Goal: Task Accomplishment & Management: Complete application form

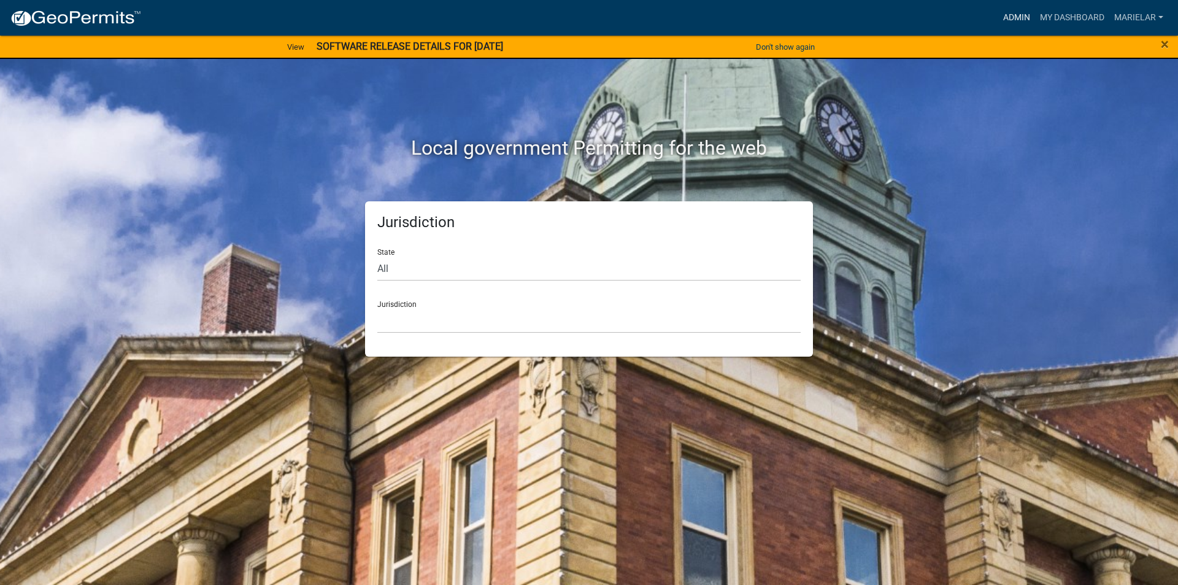
click at [1018, 12] on link "Admin" at bounding box center [1016, 17] width 37 height 23
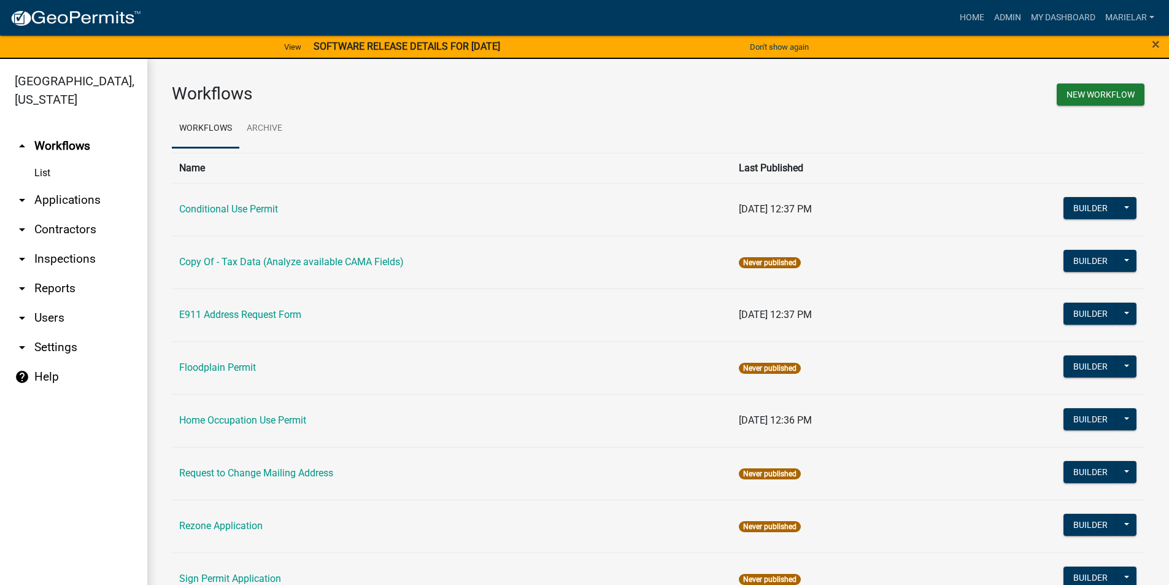
click at [19, 193] on icon "arrow_drop_down" at bounding box center [22, 200] width 15 height 15
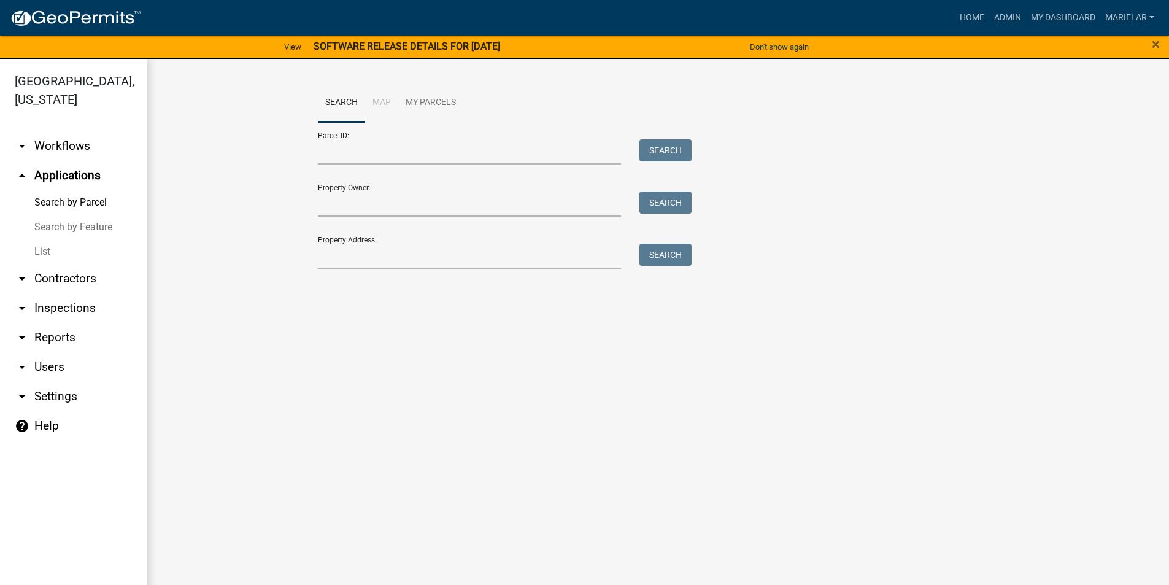
click at [40, 239] on link "List" at bounding box center [73, 251] width 147 height 25
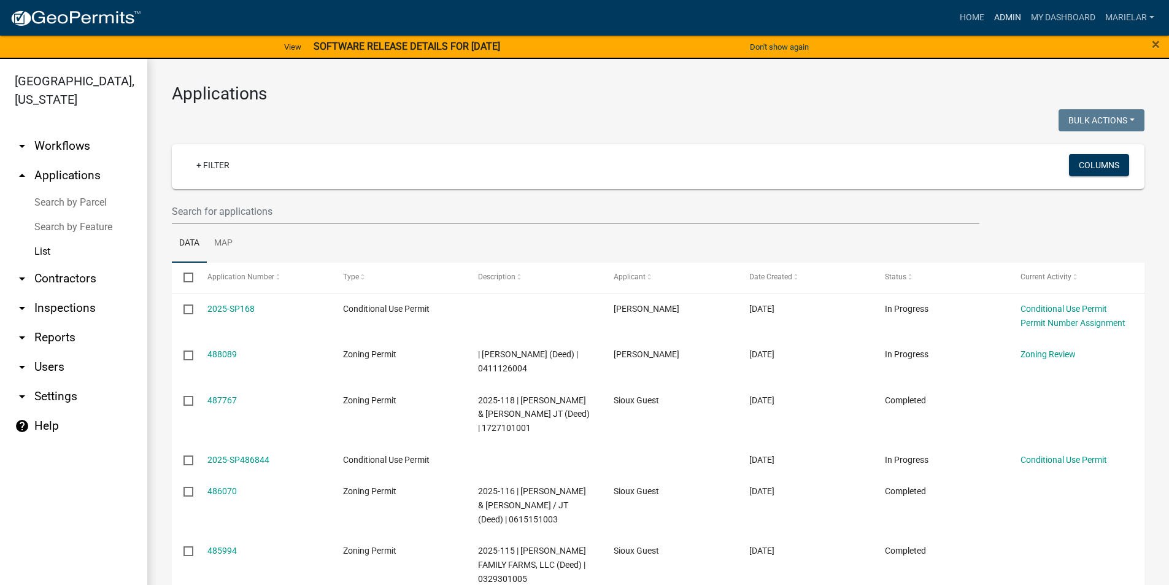
click at [1007, 20] on link "Admin" at bounding box center [1007, 17] width 37 height 23
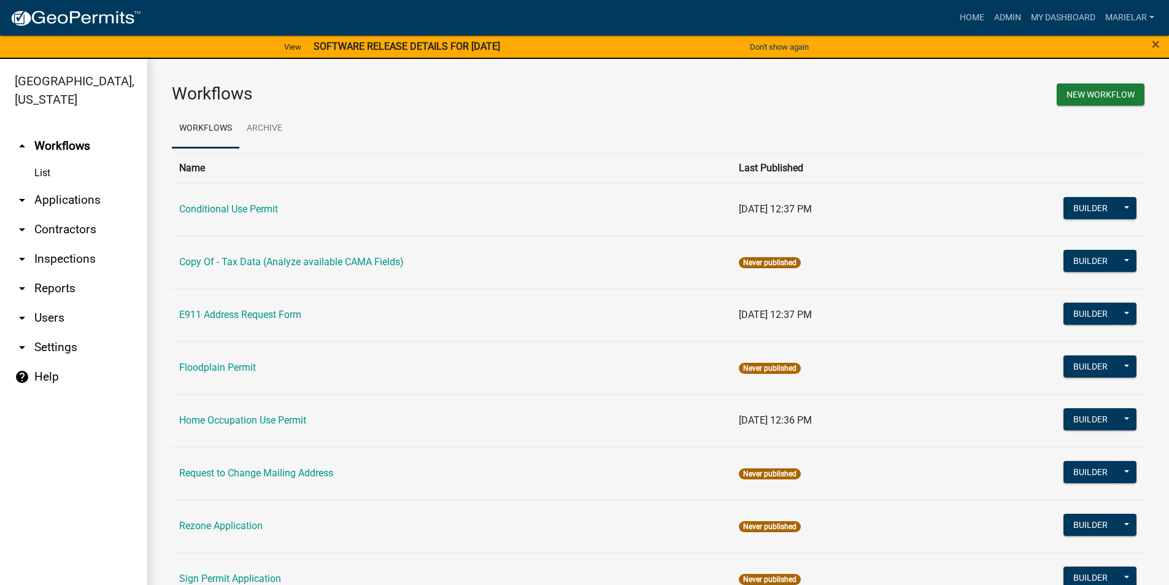
click at [23, 193] on icon "arrow_drop_down" at bounding box center [22, 200] width 15 height 15
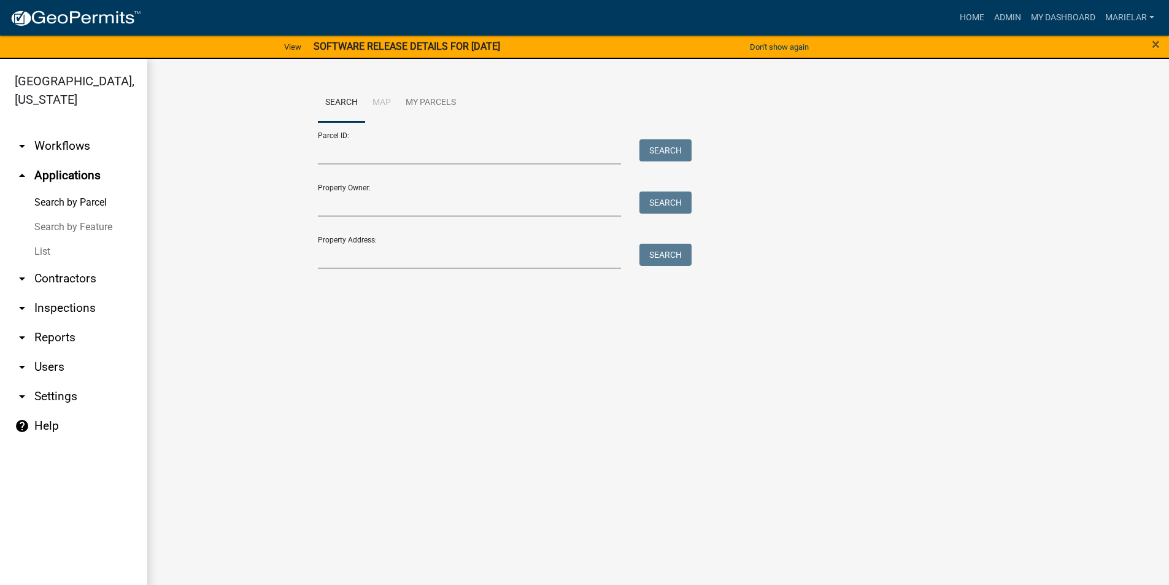
click at [38, 239] on link "List" at bounding box center [73, 251] width 147 height 25
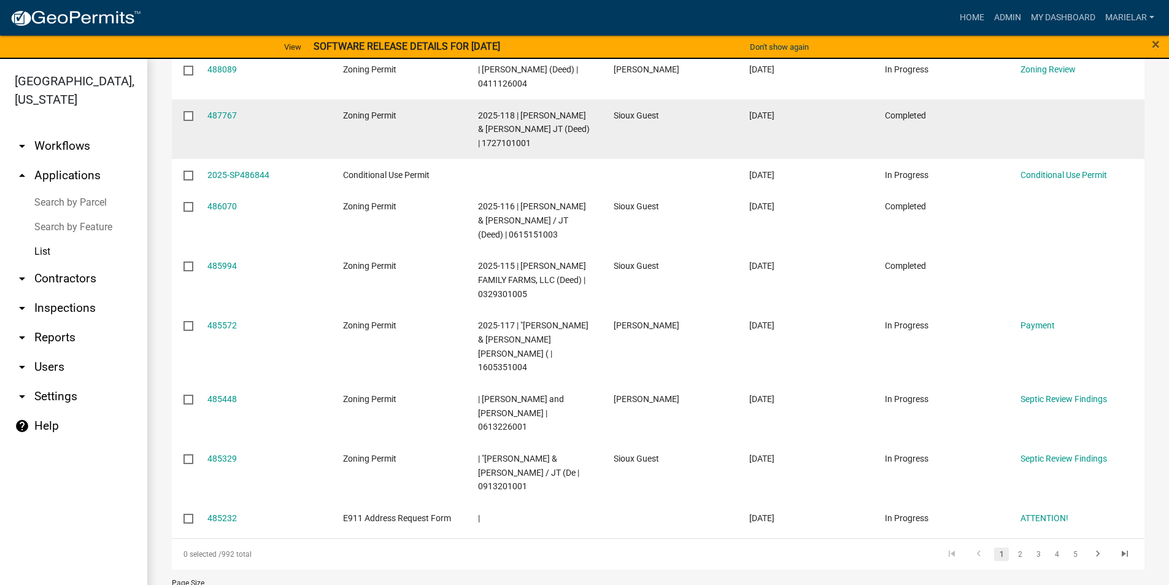
scroll to position [304, 0]
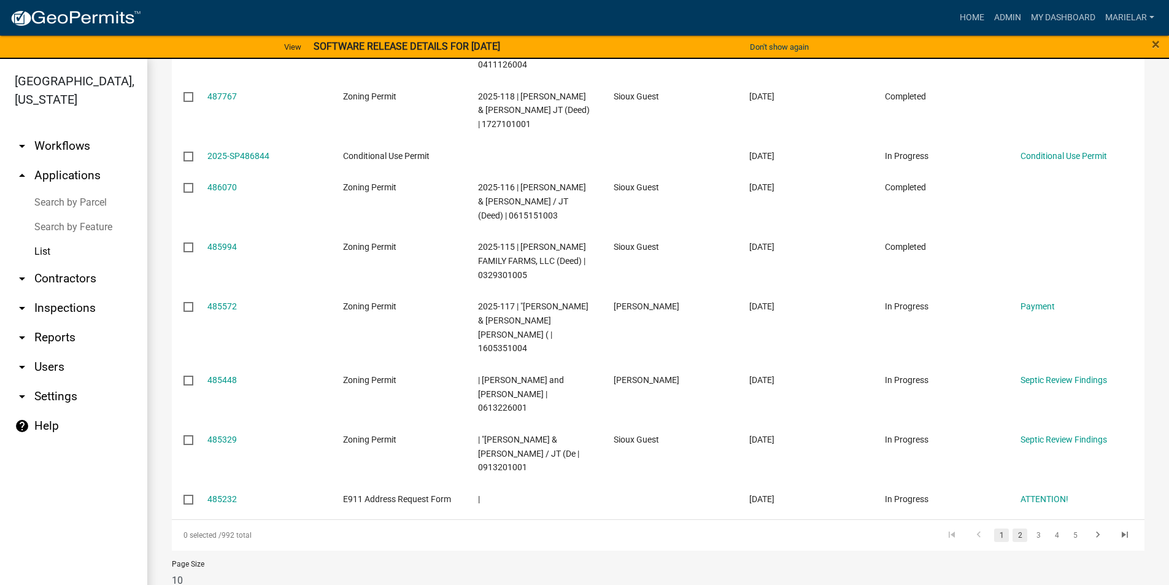
click at [1012, 528] on link "2" at bounding box center [1019, 534] width 15 height 13
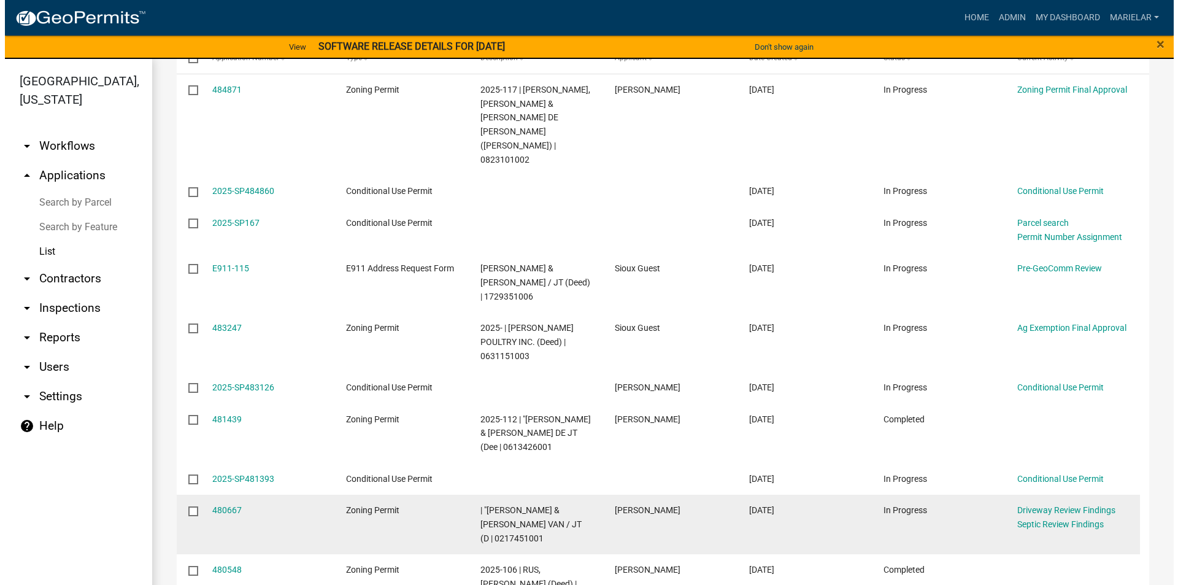
scroll to position [200, 0]
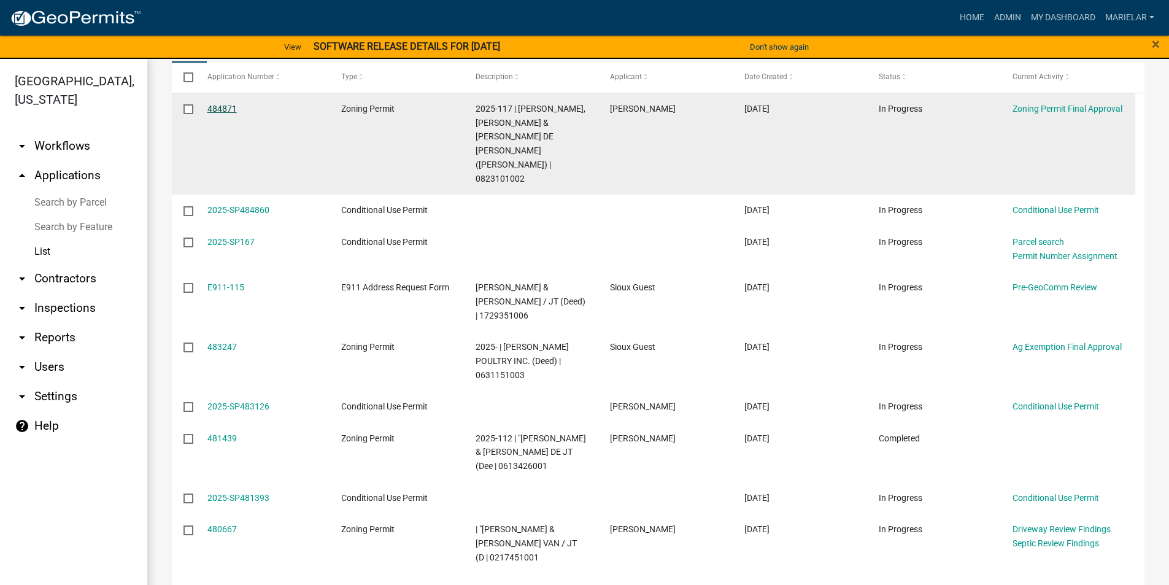
click at [231, 106] on link "484871" at bounding box center [221, 109] width 29 height 10
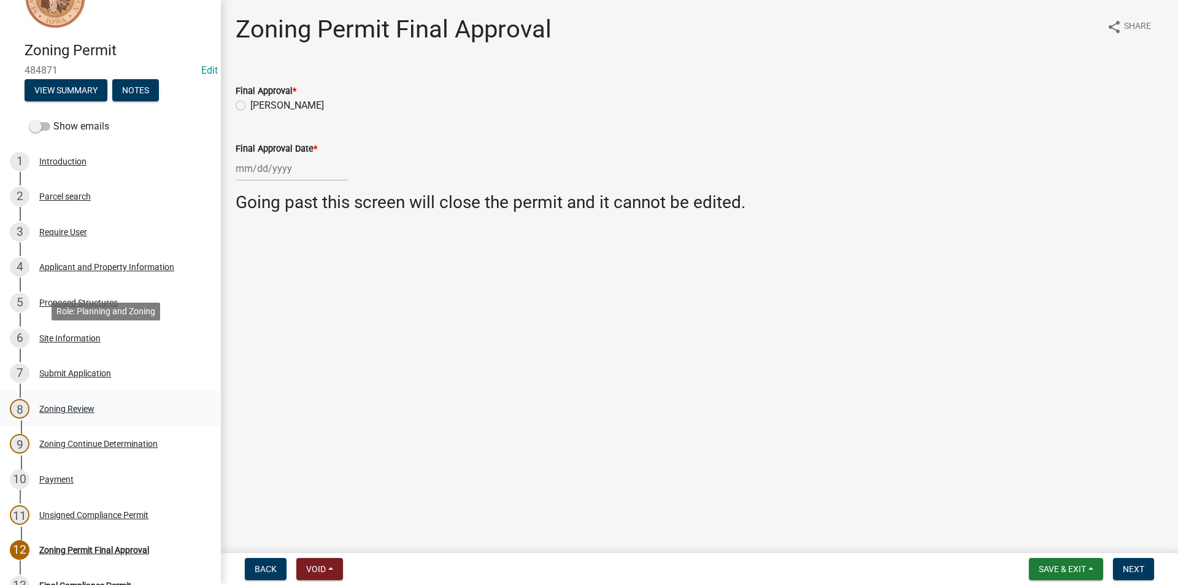
scroll to position [123, 0]
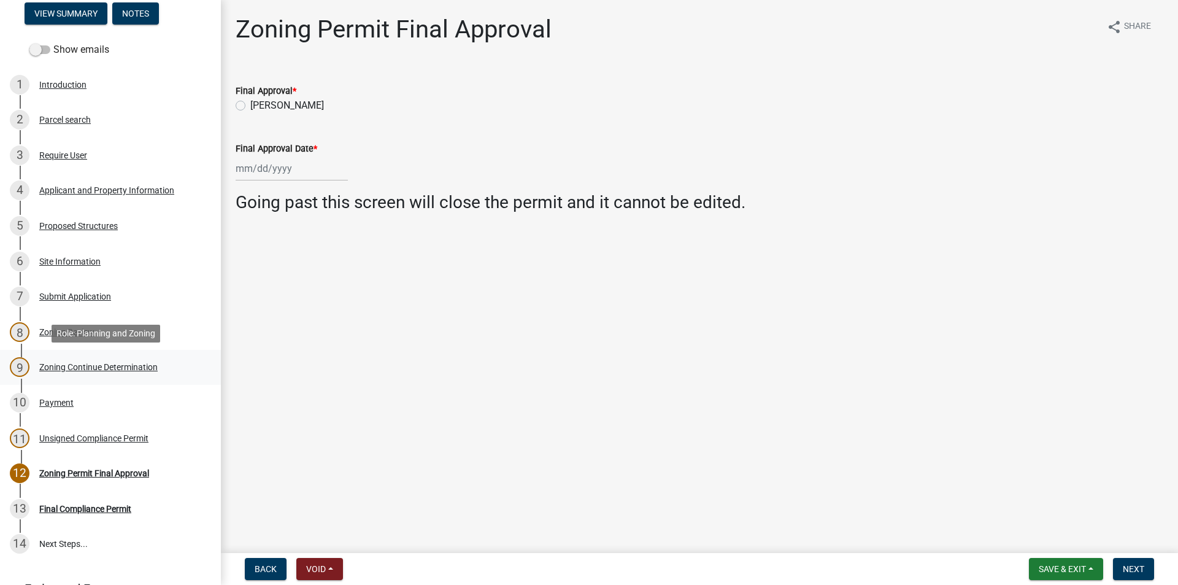
click at [99, 363] on div "Zoning Continue Determination" at bounding box center [98, 367] width 118 height 9
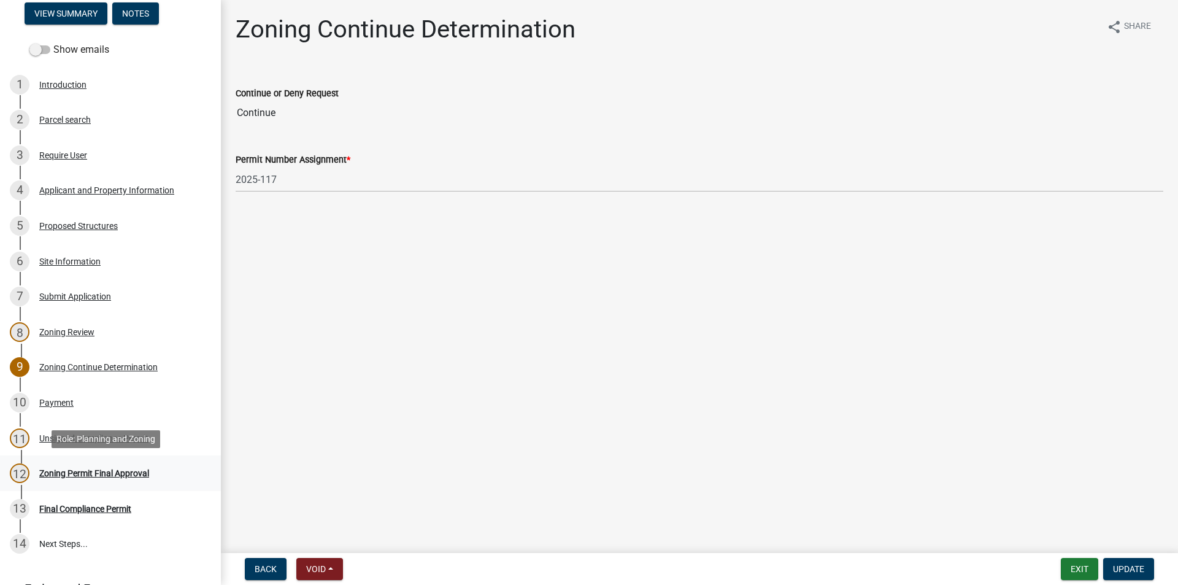
click at [115, 463] on div "12 Zoning Permit Final Approval" at bounding box center [105, 473] width 191 height 20
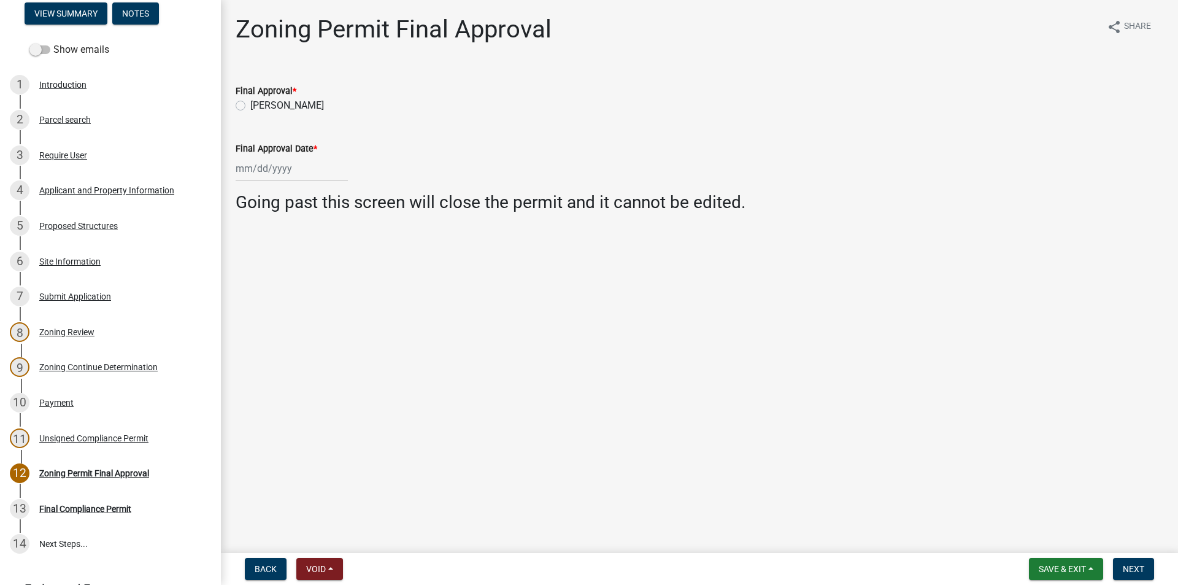
click at [96, 189] on div "Applicant and Property Information" at bounding box center [106, 190] width 135 height 9
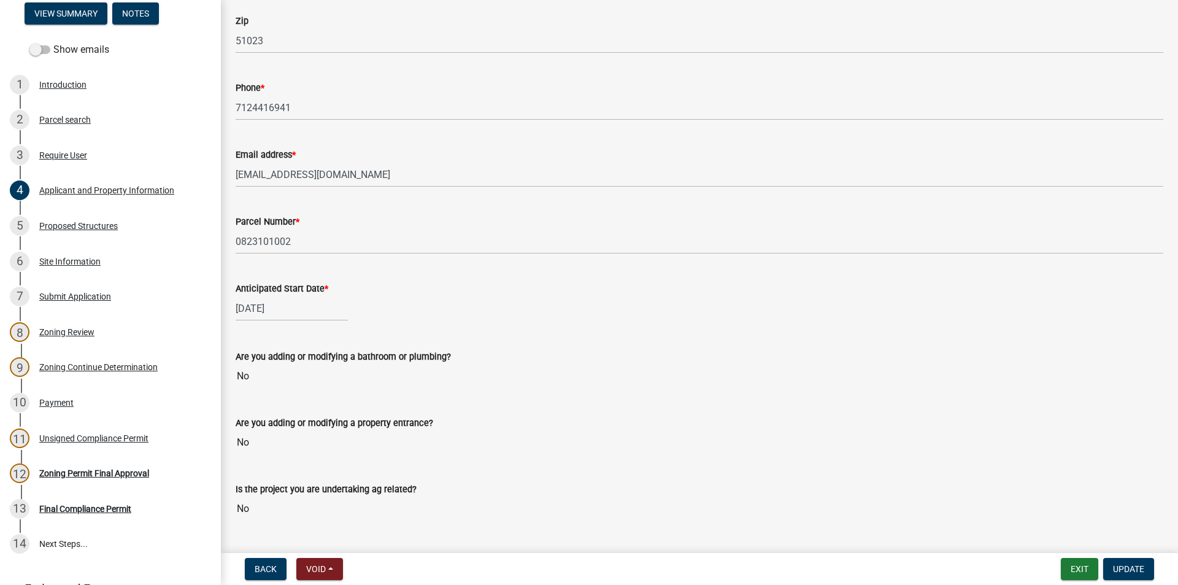
scroll to position [469, 0]
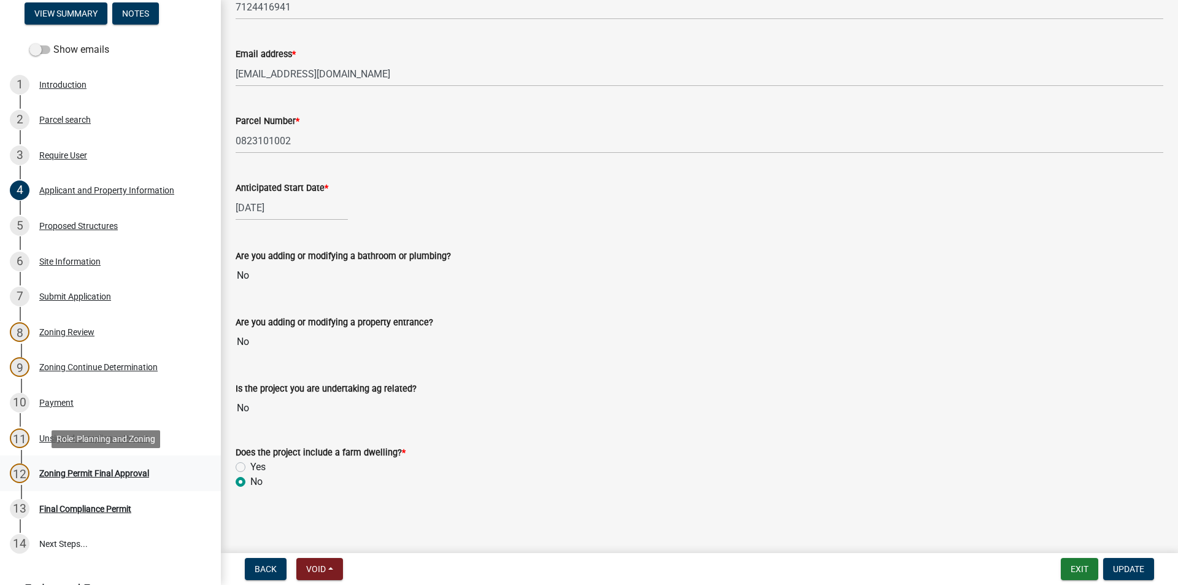
click at [109, 472] on div "Zoning Permit Final Approval" at bounding box center [94, 473] width 110 height 9
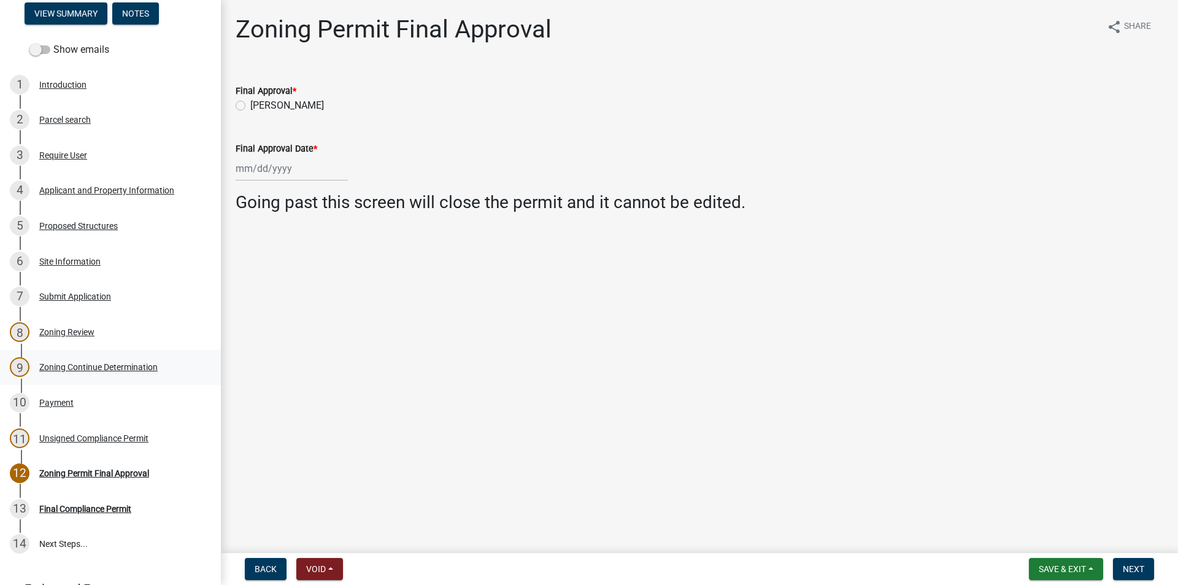
click at [92, 374] on div "9 Zoning Continue Determination" at bounding box center [105, 367] width 191 height 20
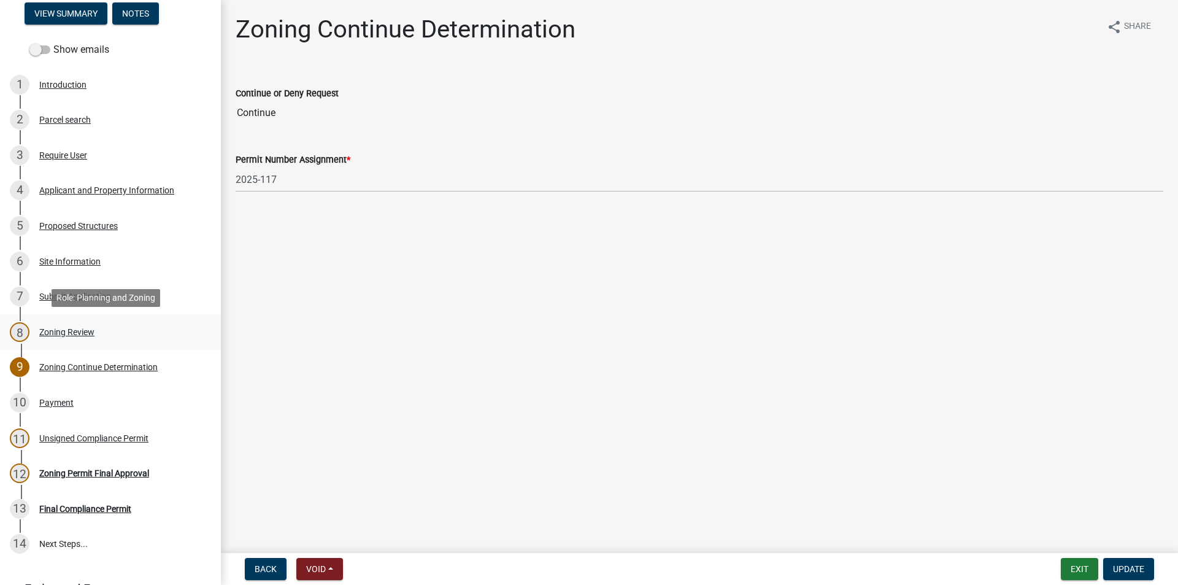
click at [71, 323] on div "8 Zoning Review" at bounding box center [105, 332] width 191 height 20
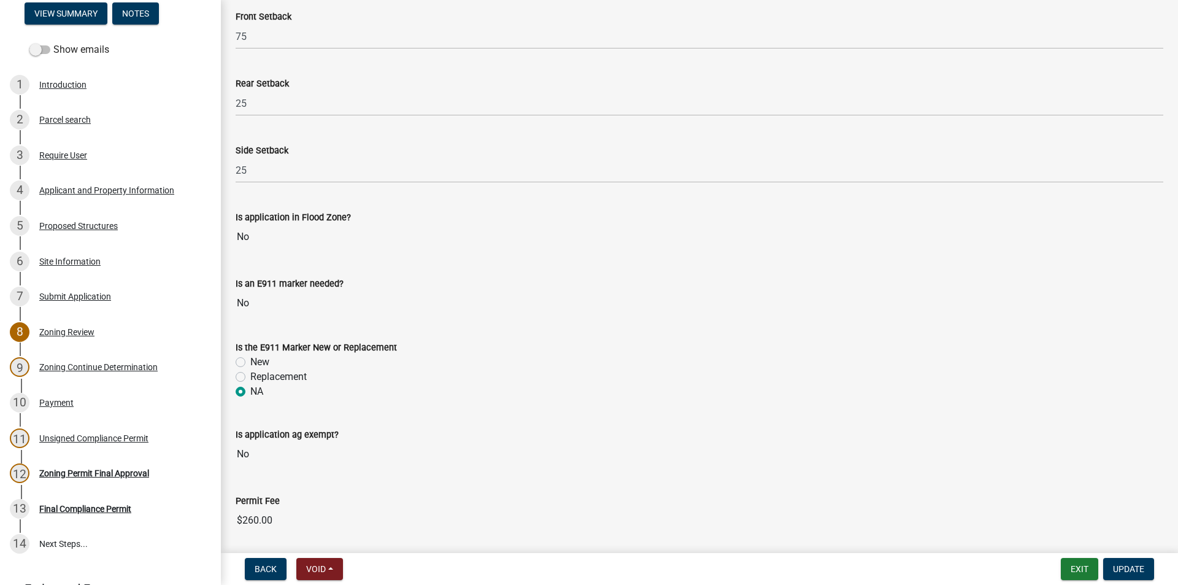
scroll to position [481, 0]
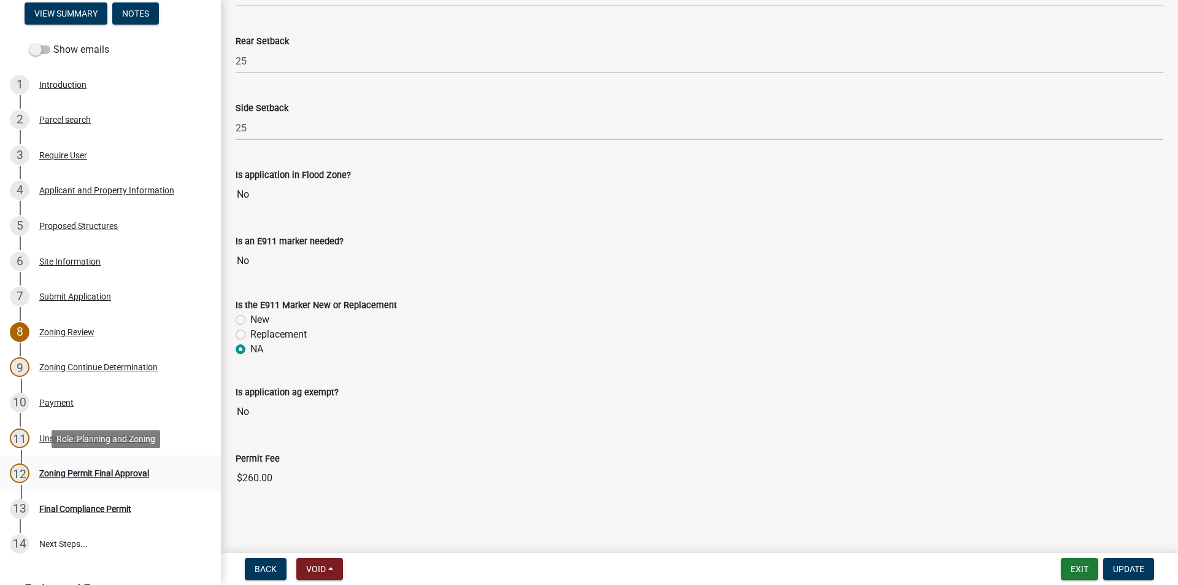
click at [90, 474] on div "Zoning Permit Final Approval" at bounding box center [94, 473] width 110 height 9
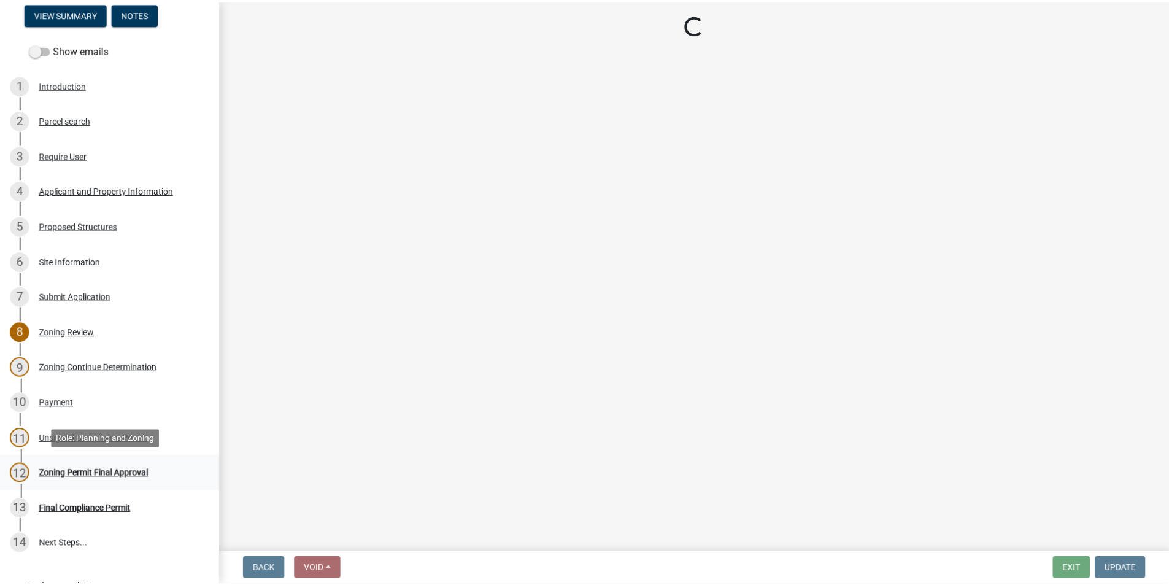
scroll to position [0, 0]
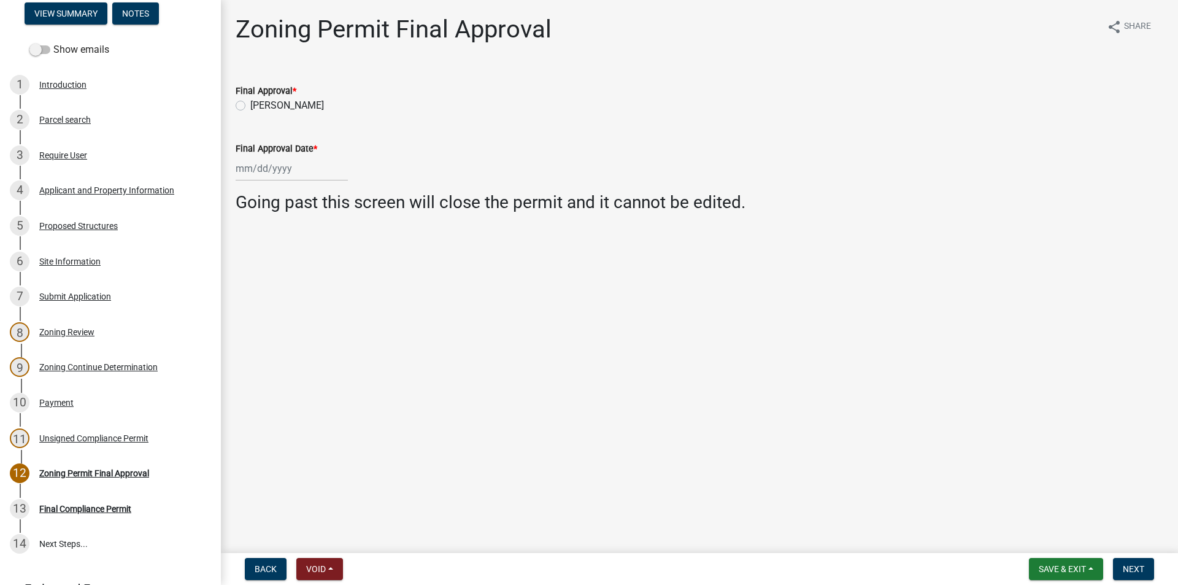
click at [250, 104] on label "[PERSON_NAME]" at bounding box center [287, 105] width 74 height 15
click at [250, 104] on input "[PERSON_NAME]" at bounding box center [254, 102] width 8 height 8
radio input "true"
click at [265, 165] on div at bounding box center [292, 168] width 112 height 25
select select "10"
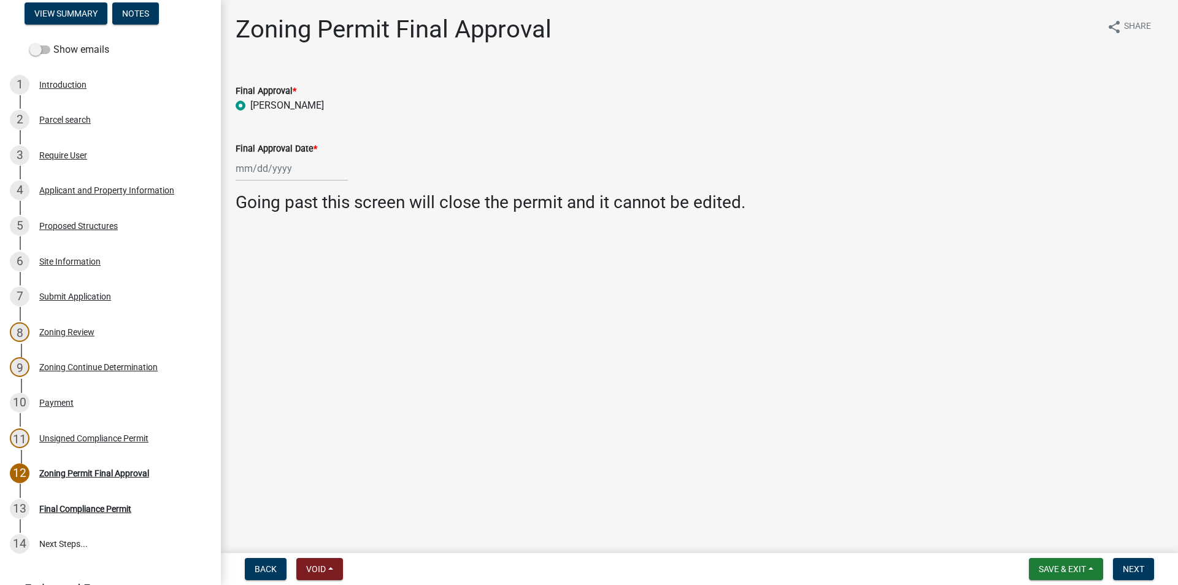
select select "2025"
click at [269, 252] on div "7" at bounding box center [268, 254] width 20 height 20
type input "[DATE]"
click at [1134, 568] on span "Next" at bounding box center [1133, 569] width 21 height 10
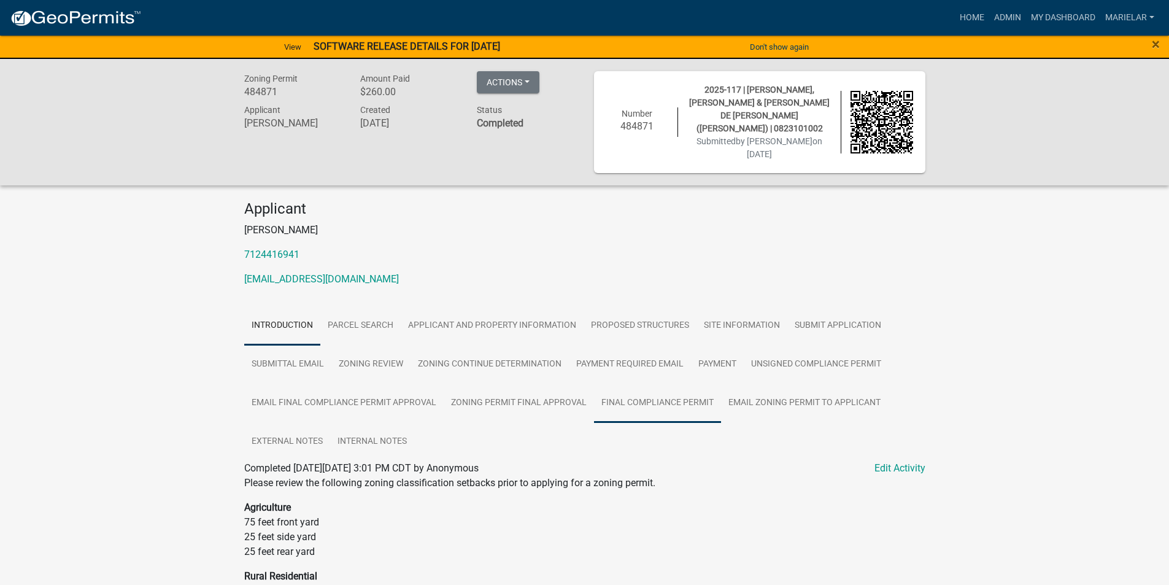
click at [676, 397] on link "Final Compliance Permit" at bounding box center [657, 402] width 127 height 39
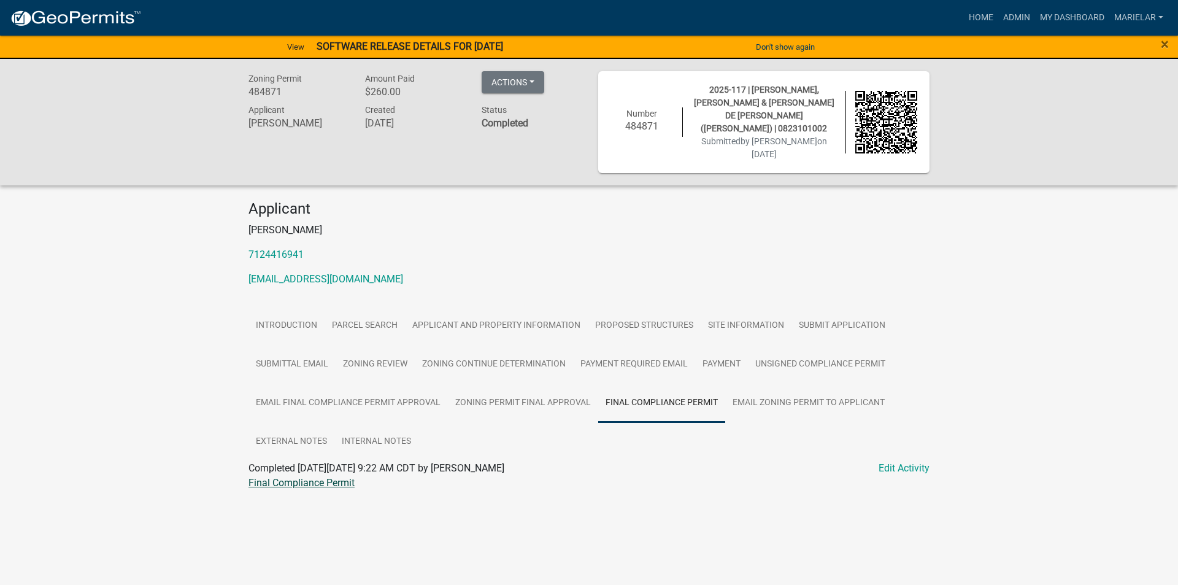
click at [331, 477] on link "Final Compliance Permit" at bounding box center [301, 483] width 106 height 12
click at [1020, 18] on link "Admin" at bounding box center [1016, 17] width 37 height 23
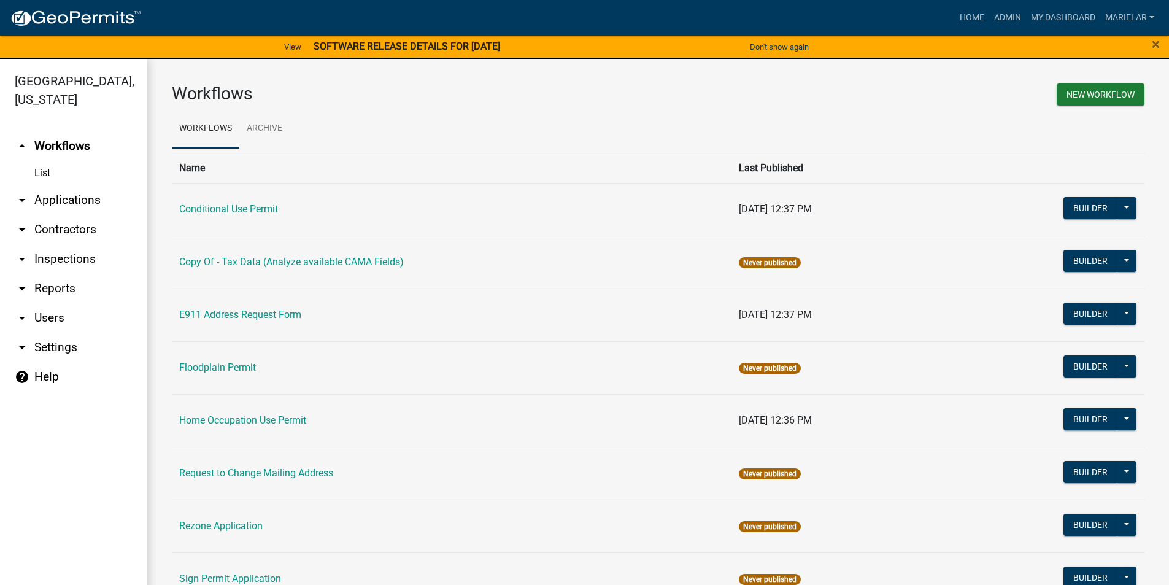
click at [28, 193] on icon "arrow_drop_down" at bounding box center [22, 200] width 15 height 15
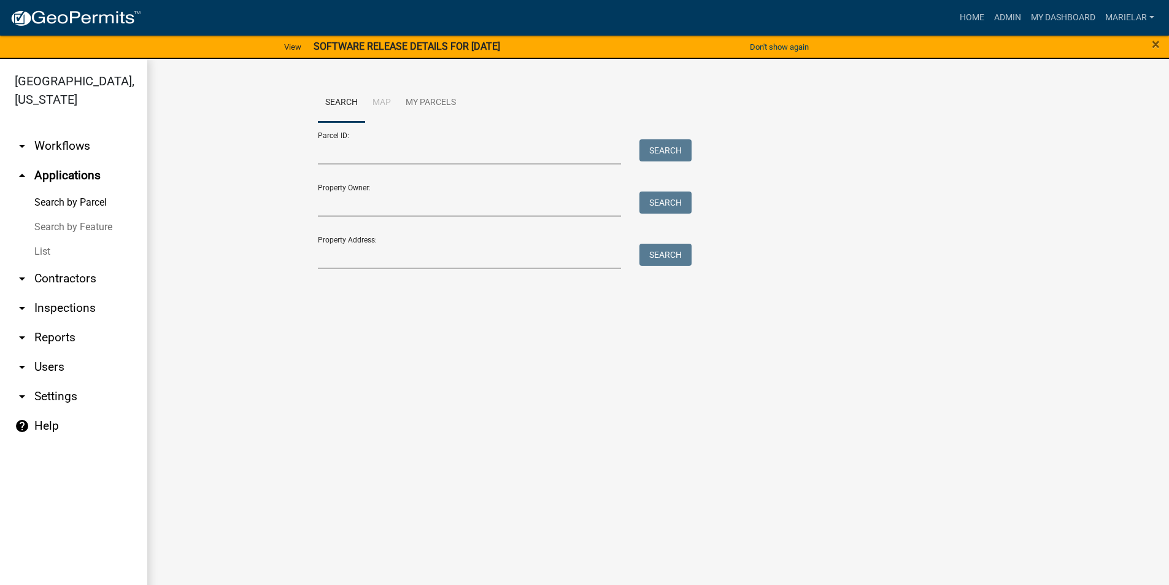
click at [43, 239] on link "List" at bounding box center [73, 251] width 147 height 25
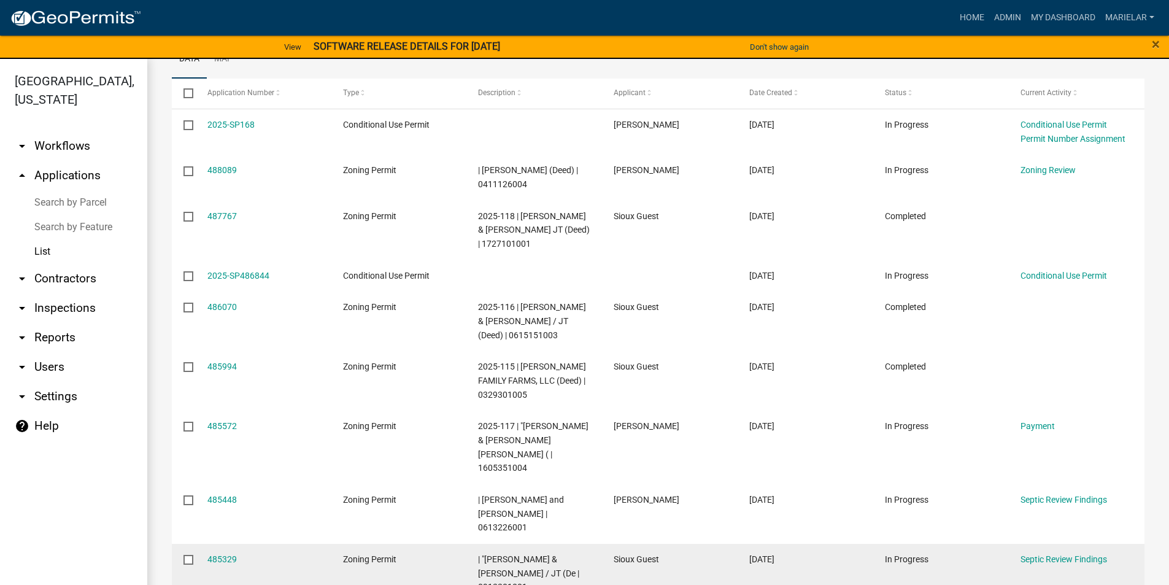
scroll to position [304, 0]
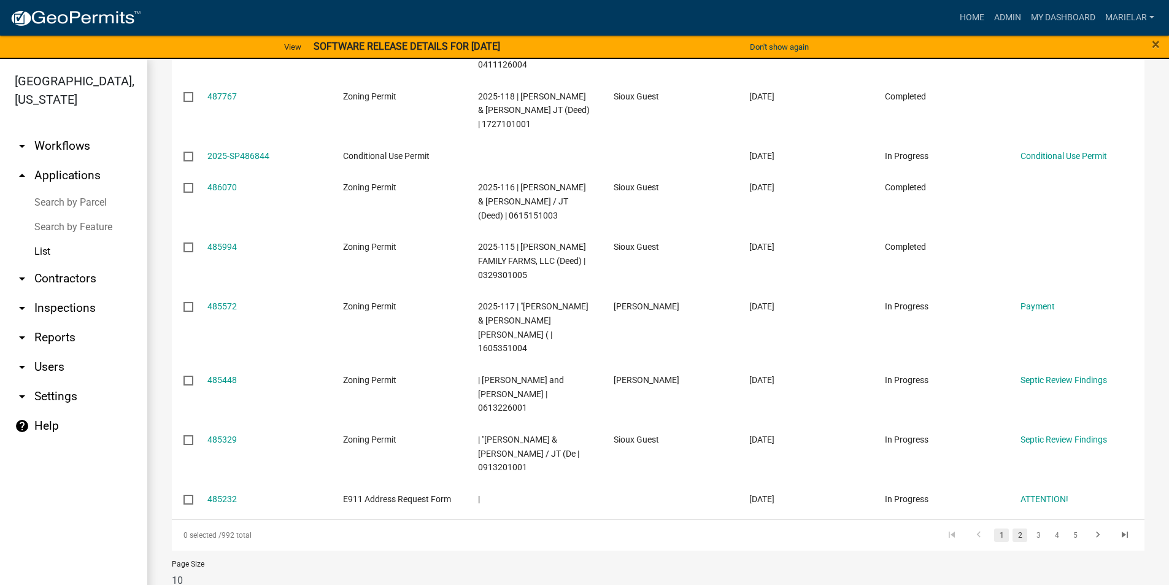
click at [1012, 528] on link "2" at bounding box center [1019, 534] width 15 height 13
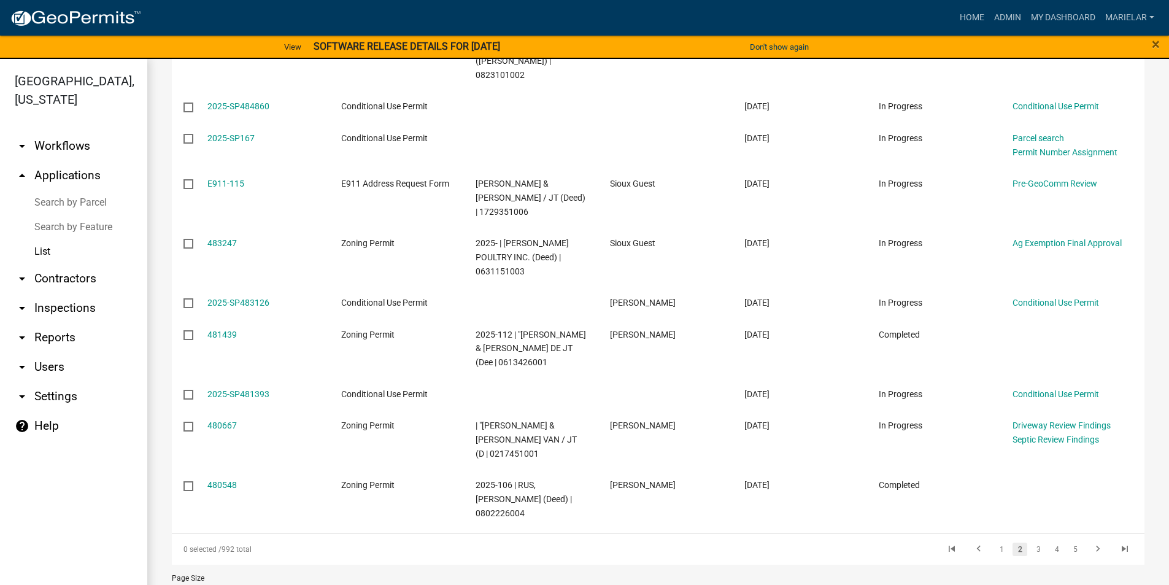
scroll to position [261, 0]
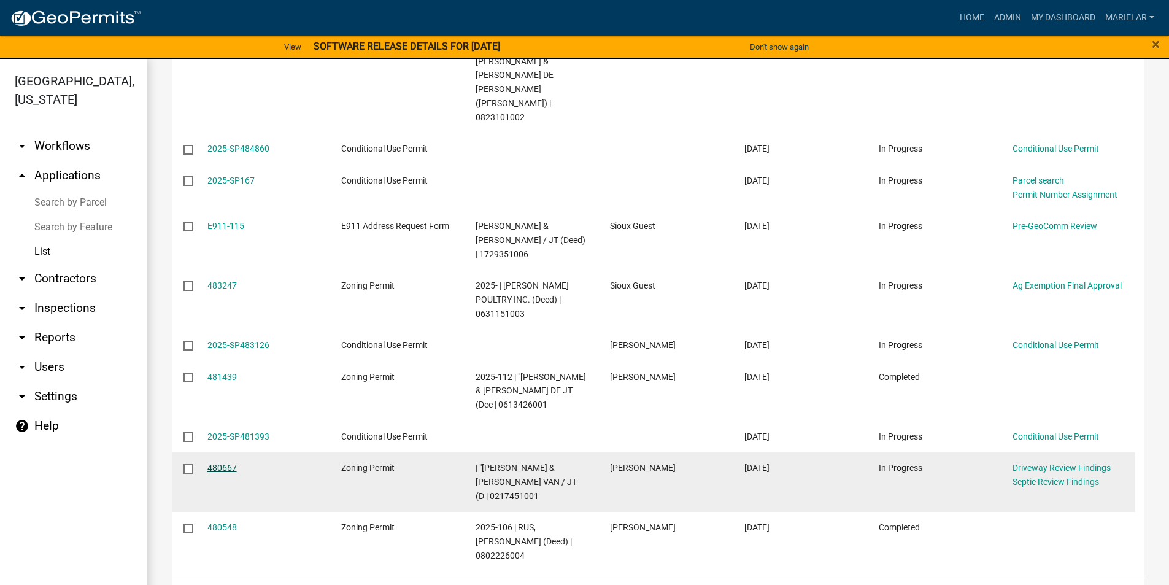
click at [207, 463] on link "480667" at bounding box center [221, 468] width 29 height 10
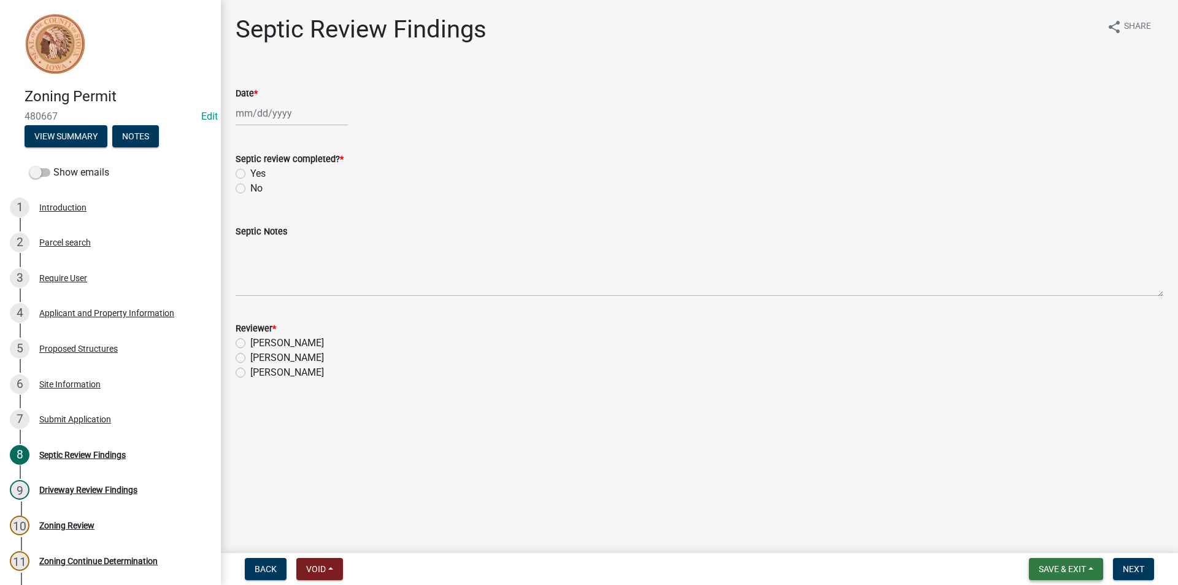
click at [1057, 571] on span "Save & Exit" at bounding box center [1062, 569] width 47 height 10
click at [1061, 543] on button "Save & Exit" at bounding box center [1054, 536] width 98 height 29
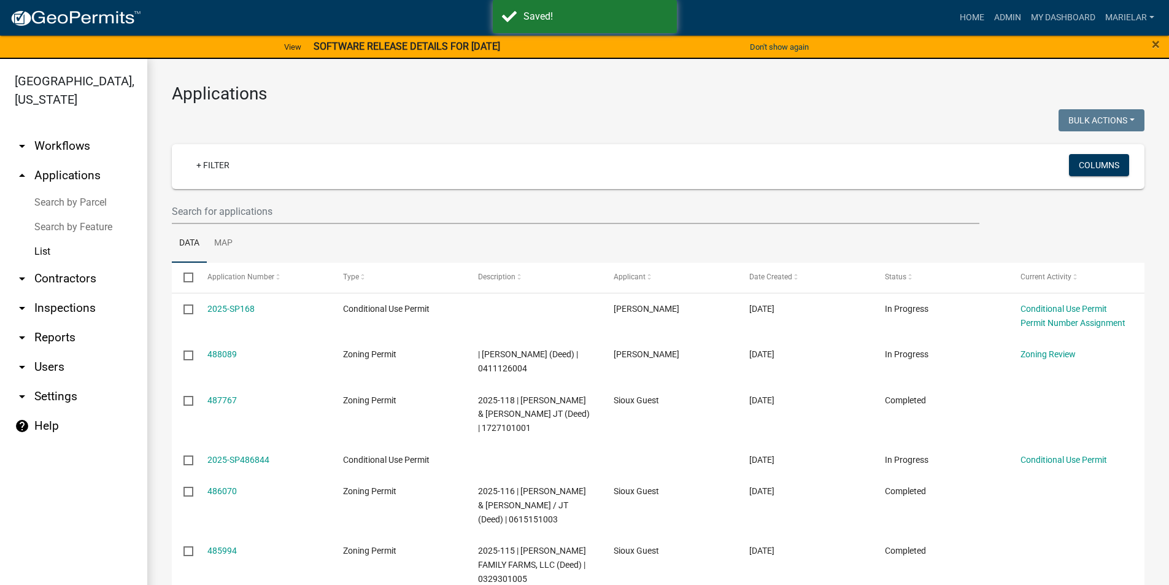
drag, startPoint x: 1061, startPoint y: 543, endPoint x: 569, endPoint y: 104, distance: 660.1
click at [569, 104] on h3 "Applications" at bounding box center [658, 93] width 972 height 21
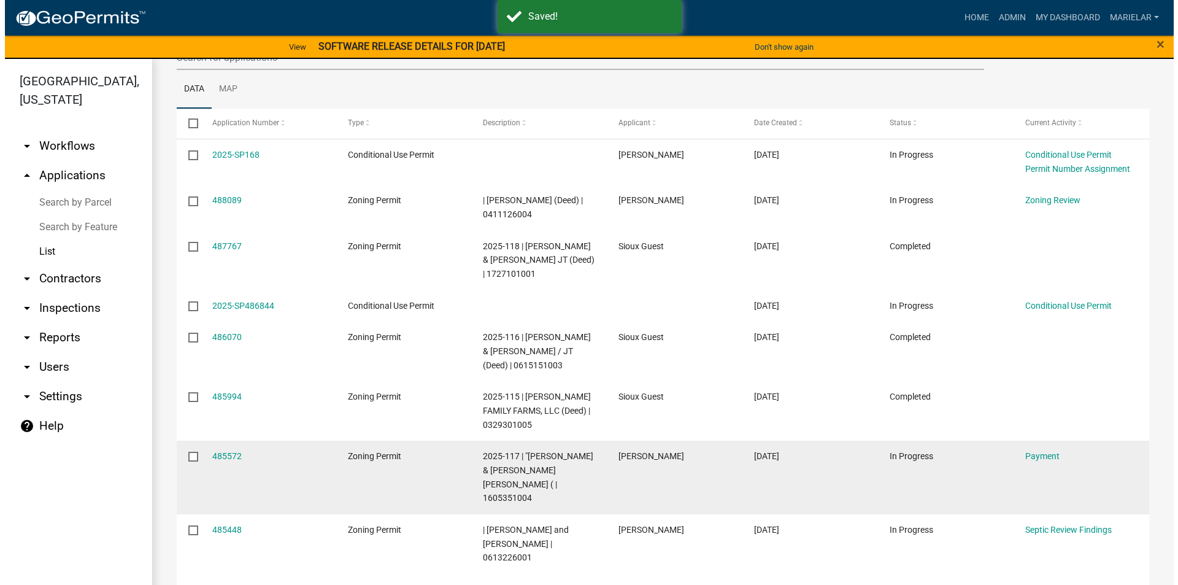
scroll to position [245, 0]
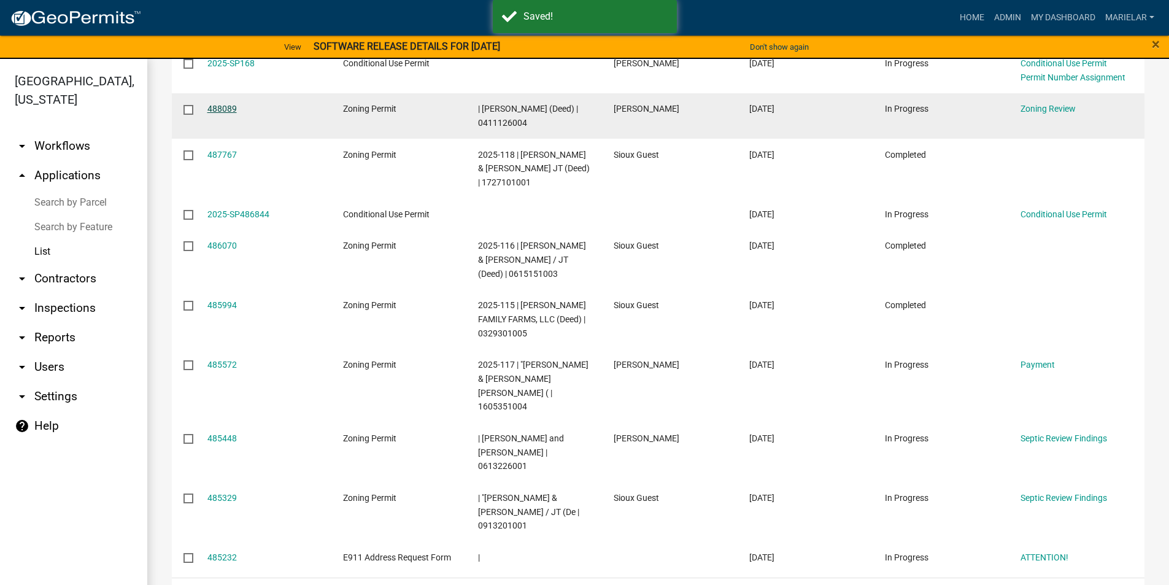
click at [231, 108] on link "488089" at bounding box center [221, 109] width 29 height 10
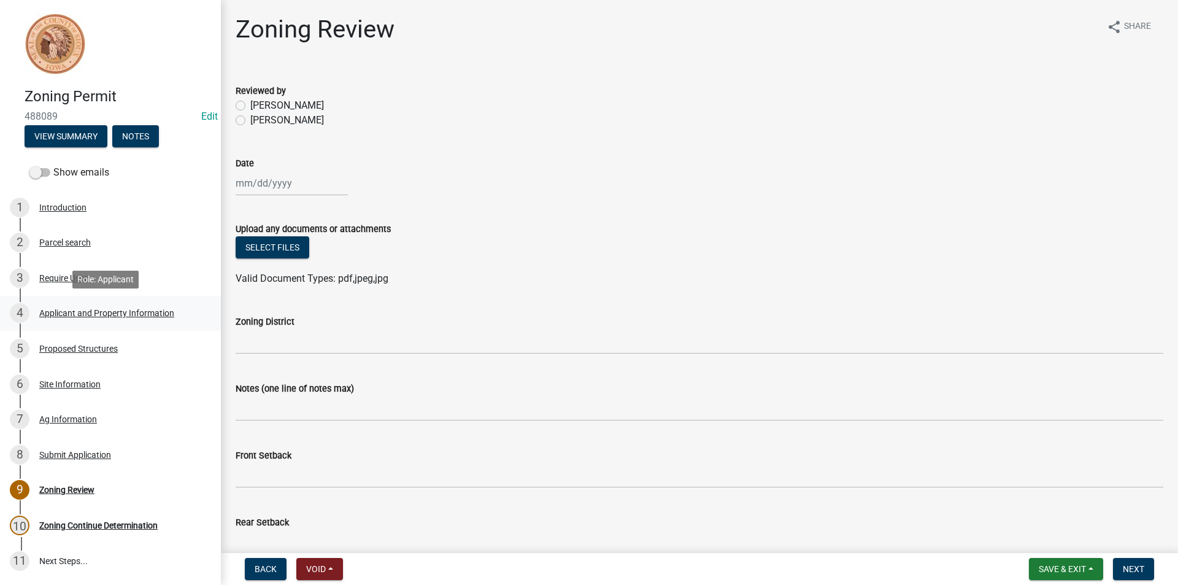
click at [168, 306] on div "4 Applicant and Property Information" at bounding box center [105, 313] width 191 height 20
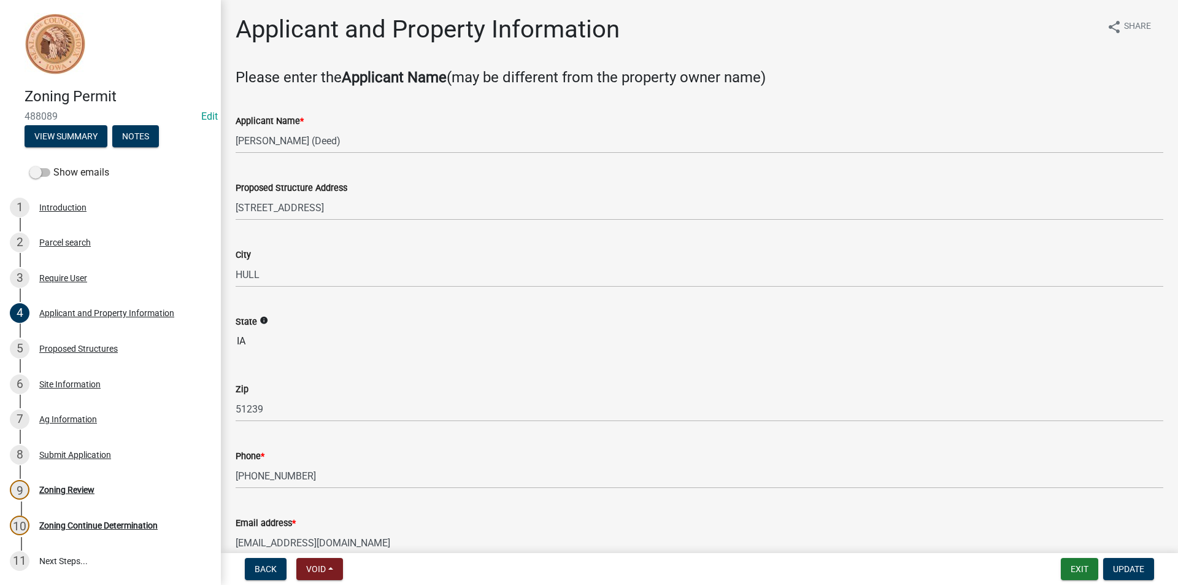
scroll to position [307, 0]
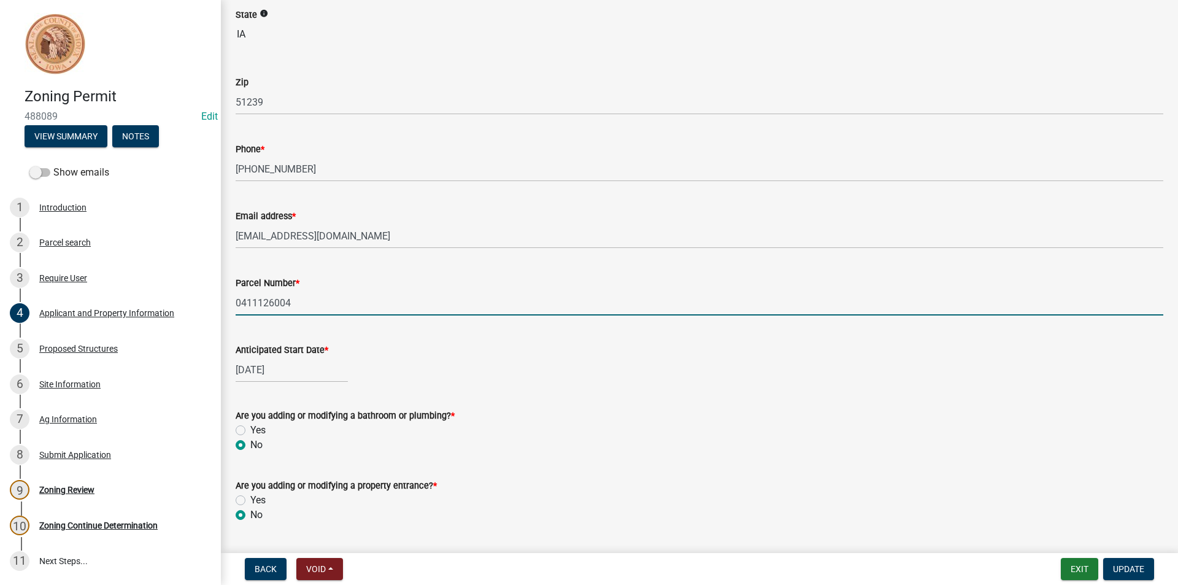
click at [266, 301] on input "0411126004" at bounding box center [700, 302] width 928 height 25
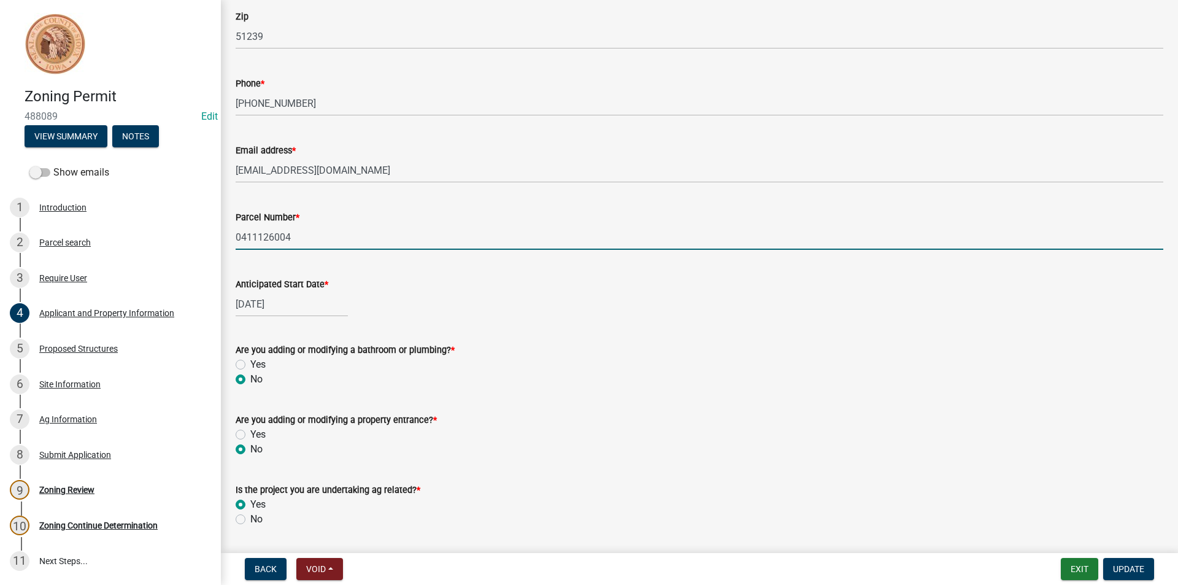
scroll to position [480, 0]
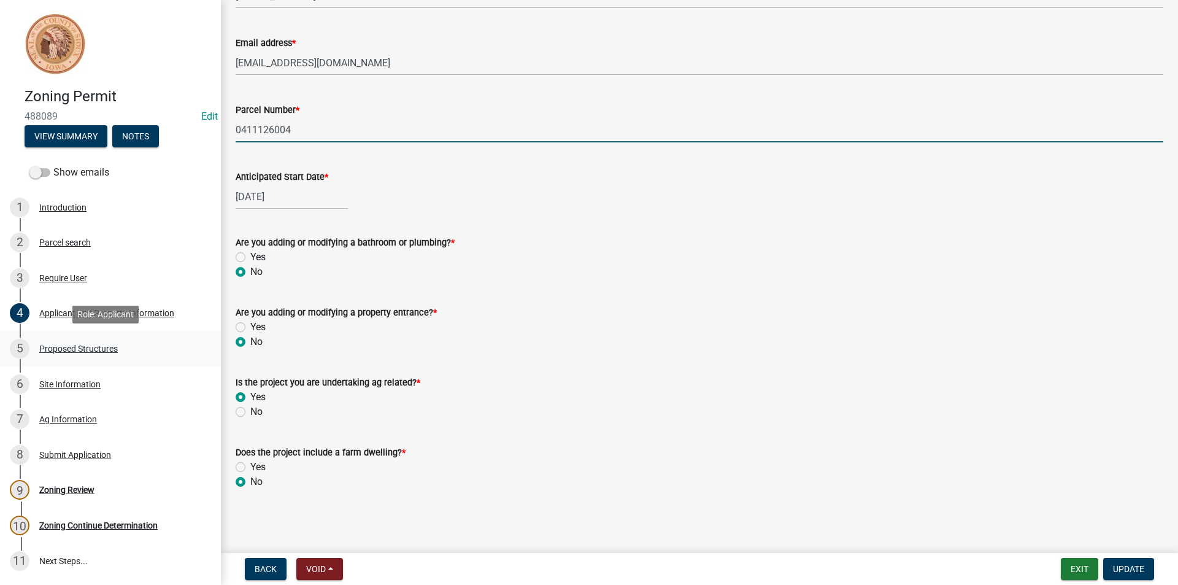
click at [77, 347] on div "Proposed Structures" at bounding box center [78, 348] width 79 height 9
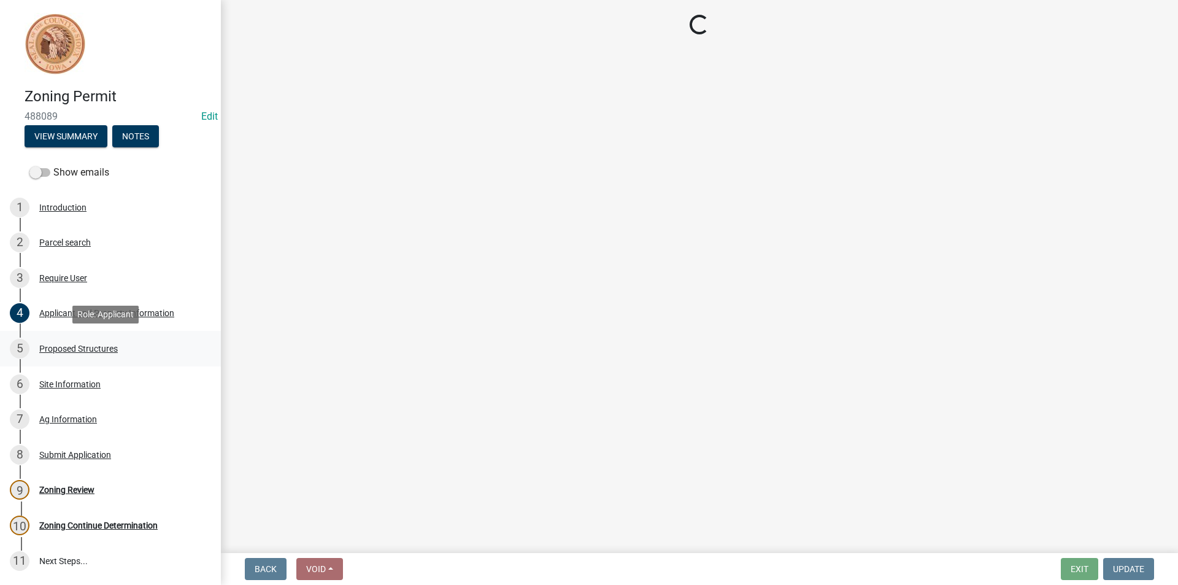
scroll to position [0, 0]
click at [77, 348] on div "Proposed Structures" at bounding box center [78, 348] width 79 height 9
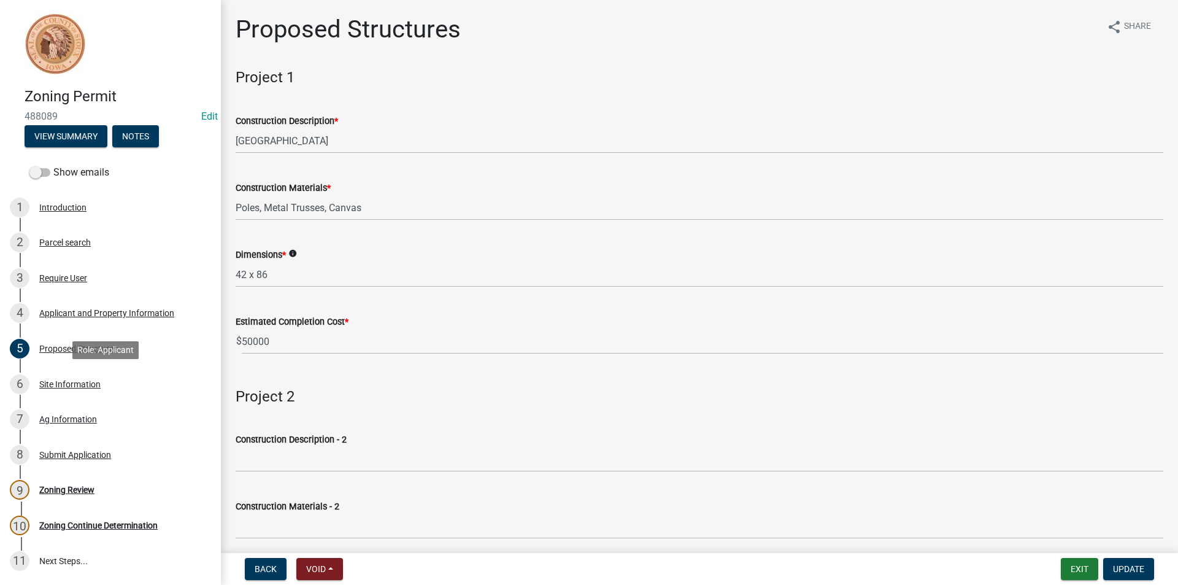
click at [75, 390] on div "6 Site Information" at bounding box center [105, 384] width 191 height 20
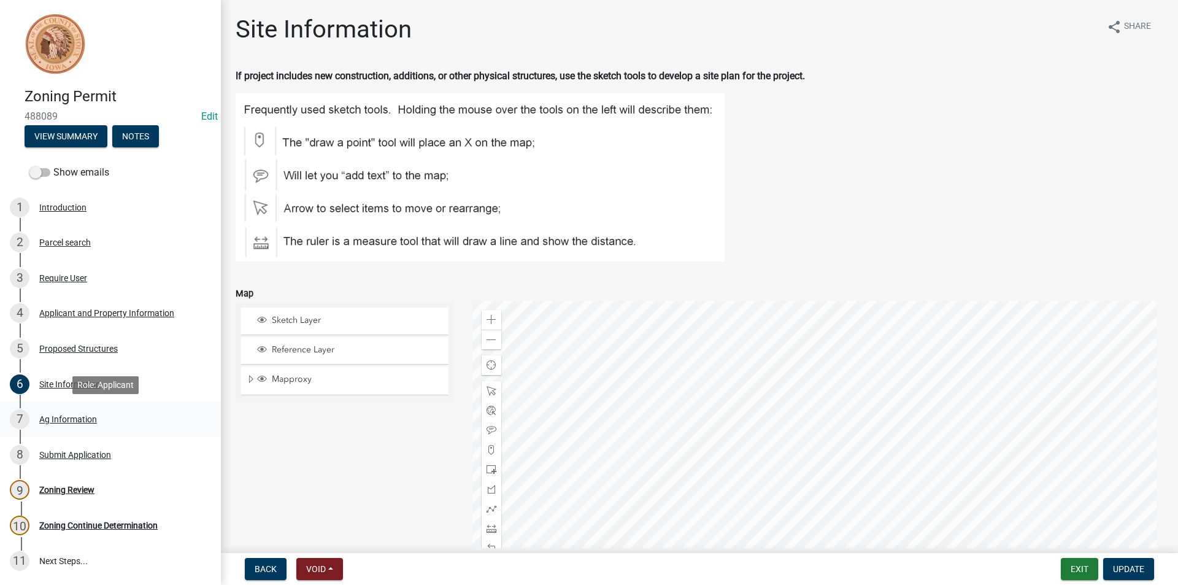
click at [78, 420] on div "Ag Information" at bounding box center [68, 419] width 58 height 9
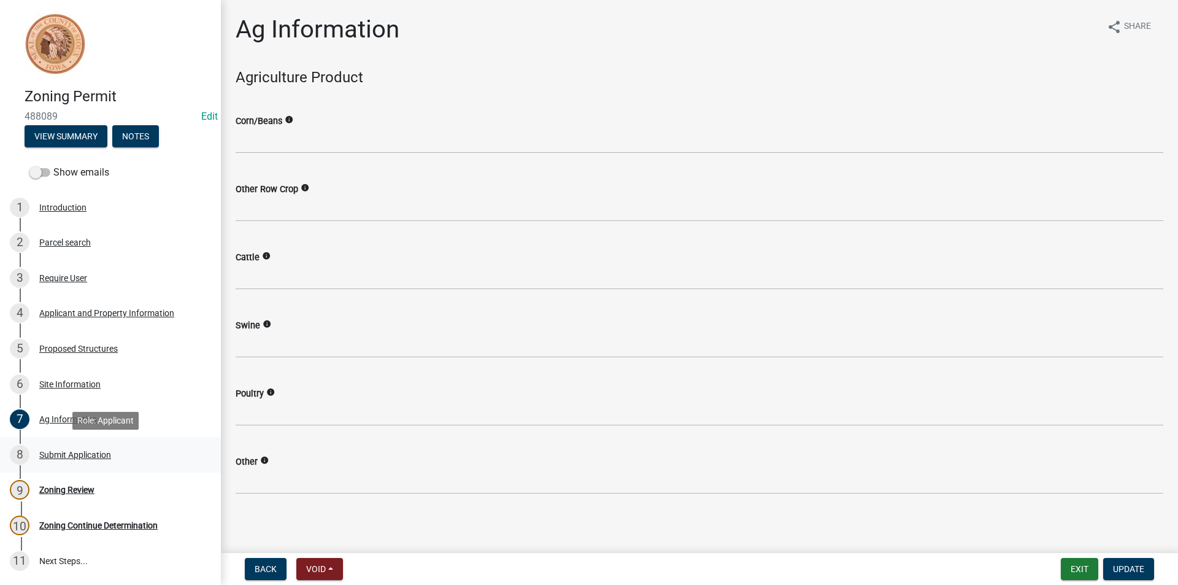
click at [68, 447] on div "8 Submit Application" at bounding box center [105, 455] width 191 height 20
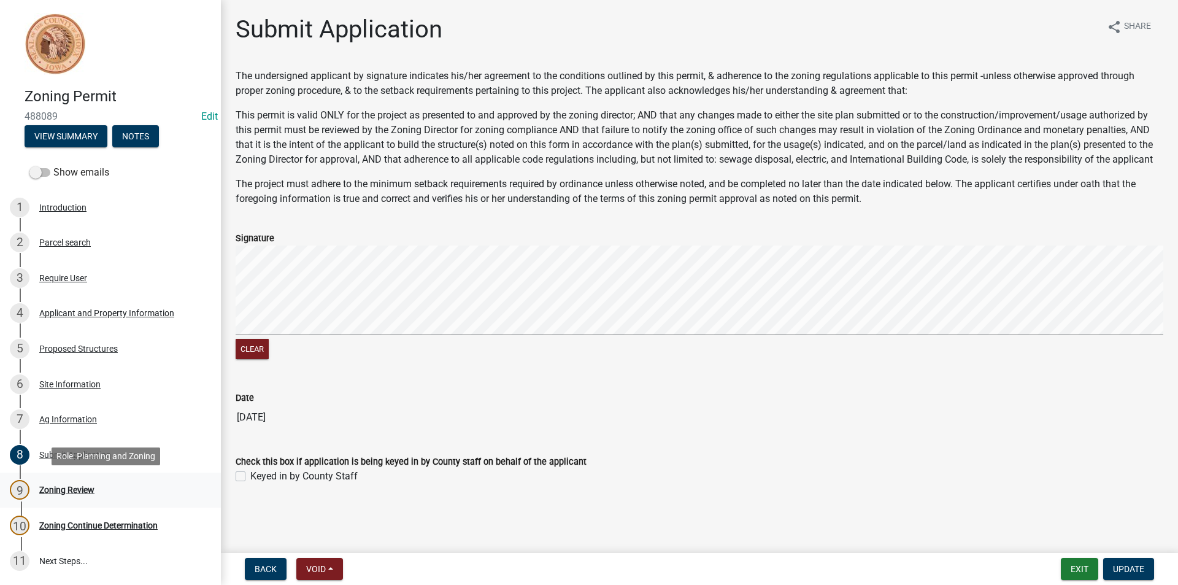
click at [85, 488] on div "Zoning Review" at bounding box center [66, 489] width 55 height 9
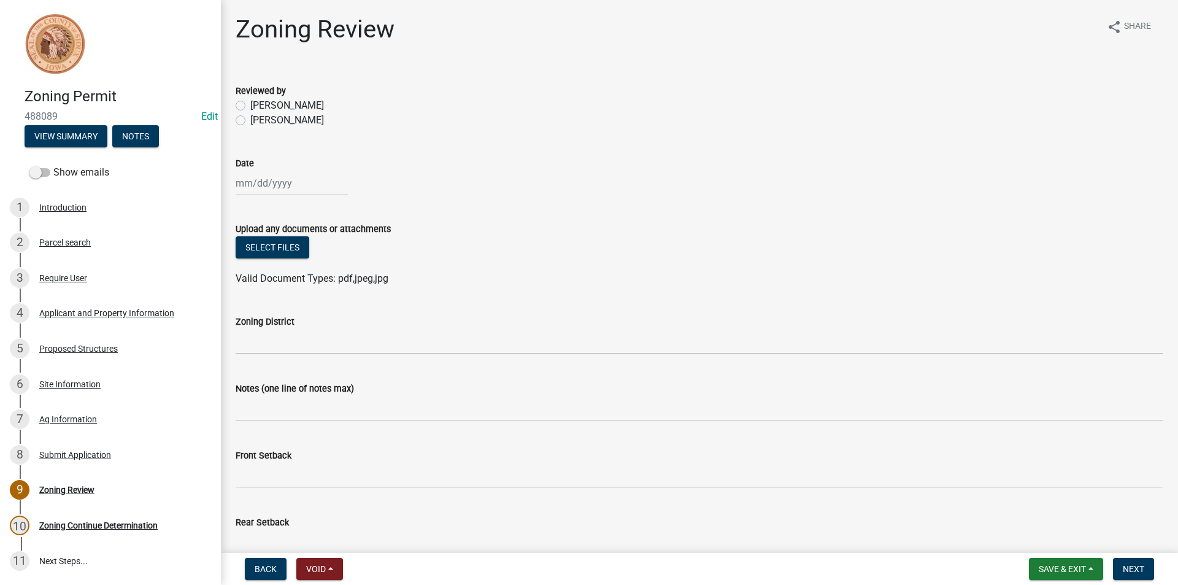
click at [250, 120] on label "[PERSON_NAME]" at bounding box center [287, 120] width 74 height 15
click at [250, 120] on input "[PERSON_NAME]" at bounding box center [254, 117] width 8 height 8
radio input "true"
click at [274, 182] on div at bounding box center [292, 183] width 112 height 25
select select "10"
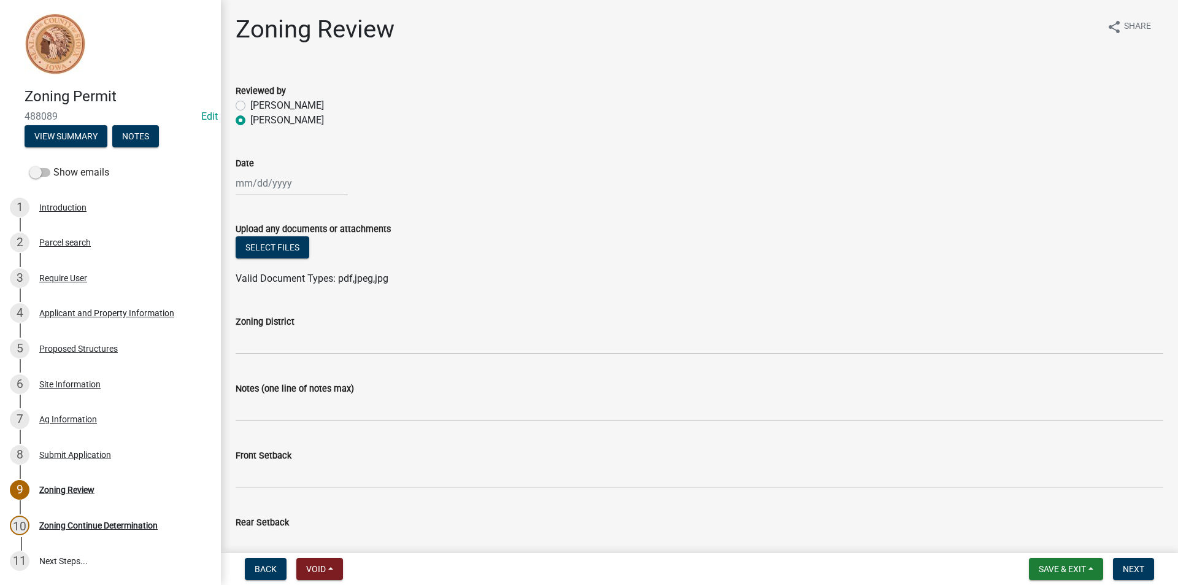
select select "2025"
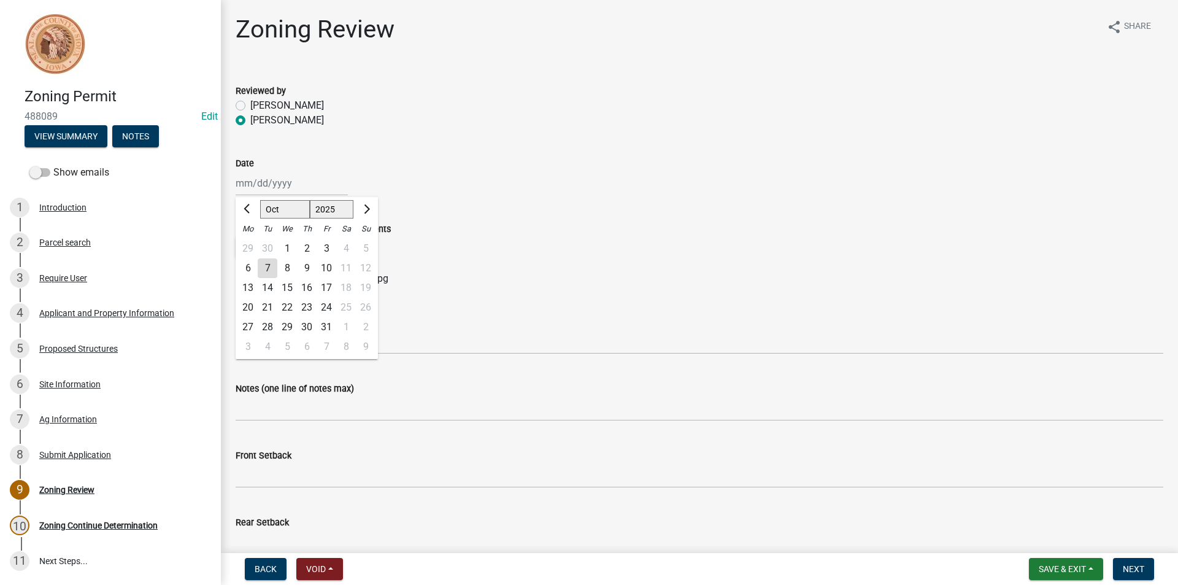
click at [263, 275] on div "7" at bounding box center [268, 268] width 20 height 20
type input "[DATE]"
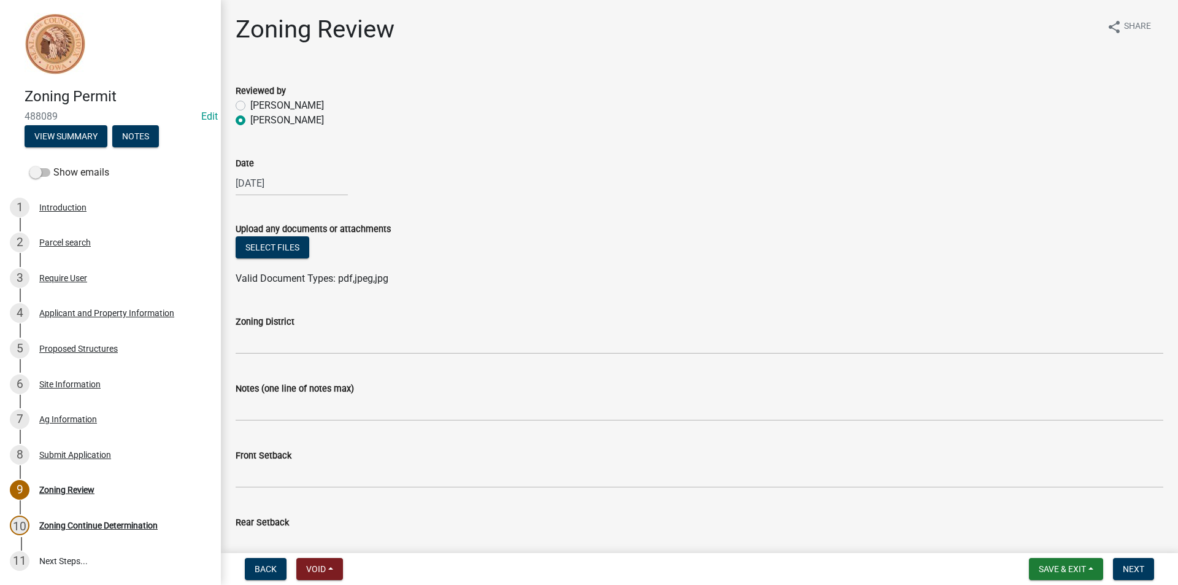
scroll to position [184, 0]
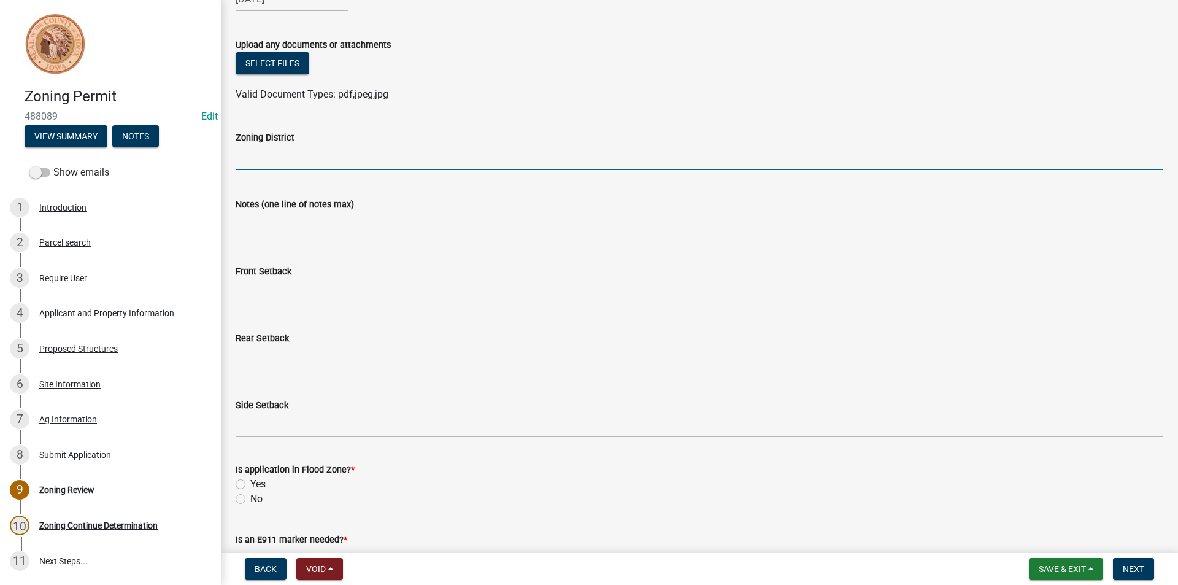
click at [270, 158] on input "Zoning District" at bounding box center [700, 157] width 928 height 25
type input "a"
type input "AG"
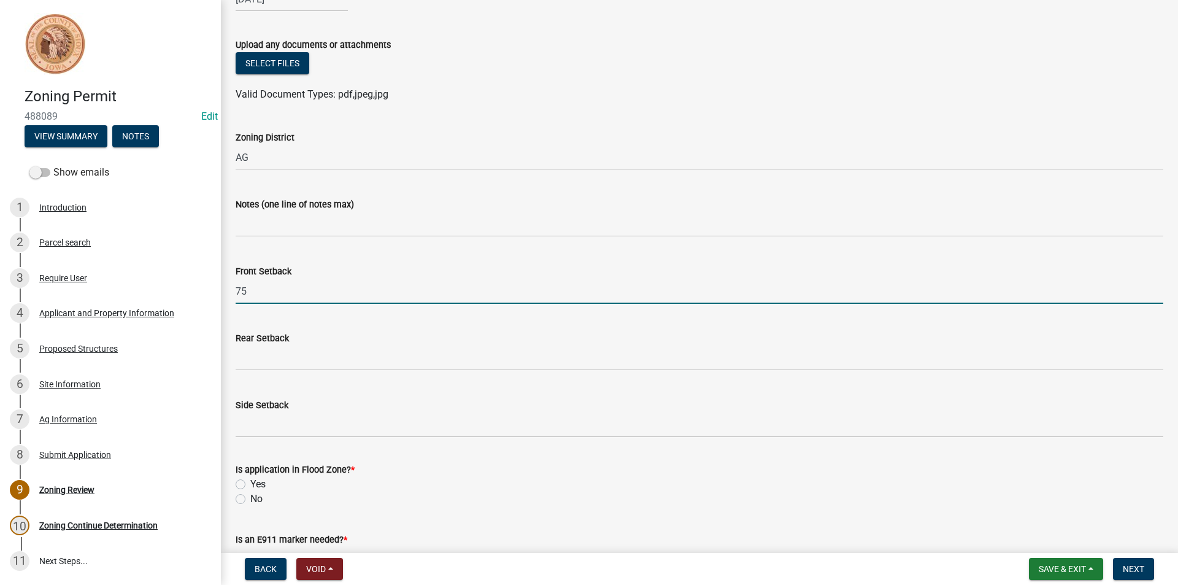
type input "75"
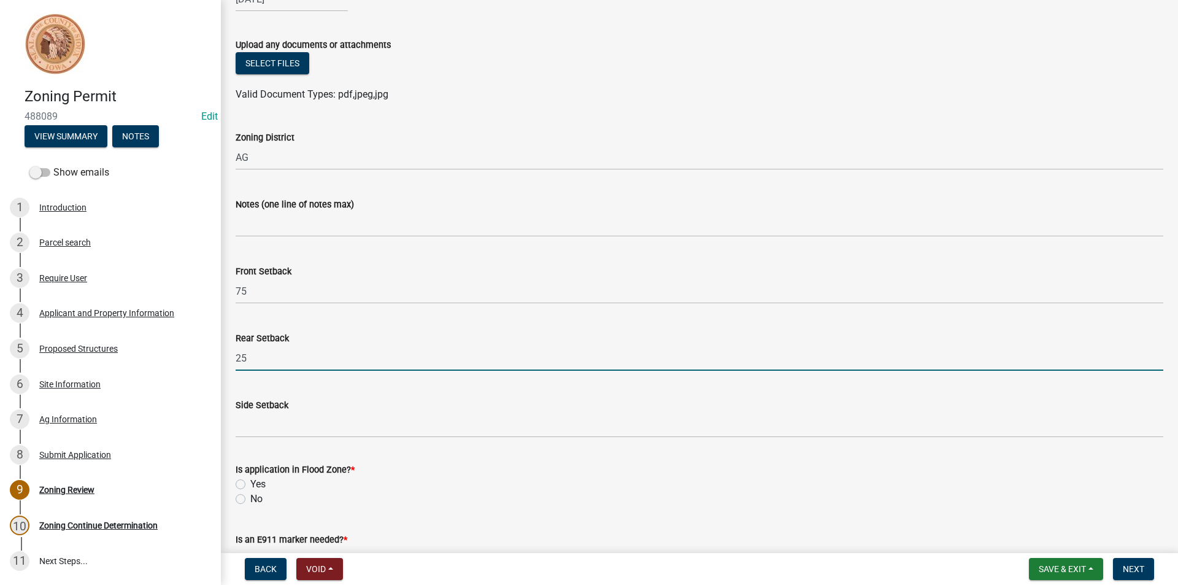
type input "25"
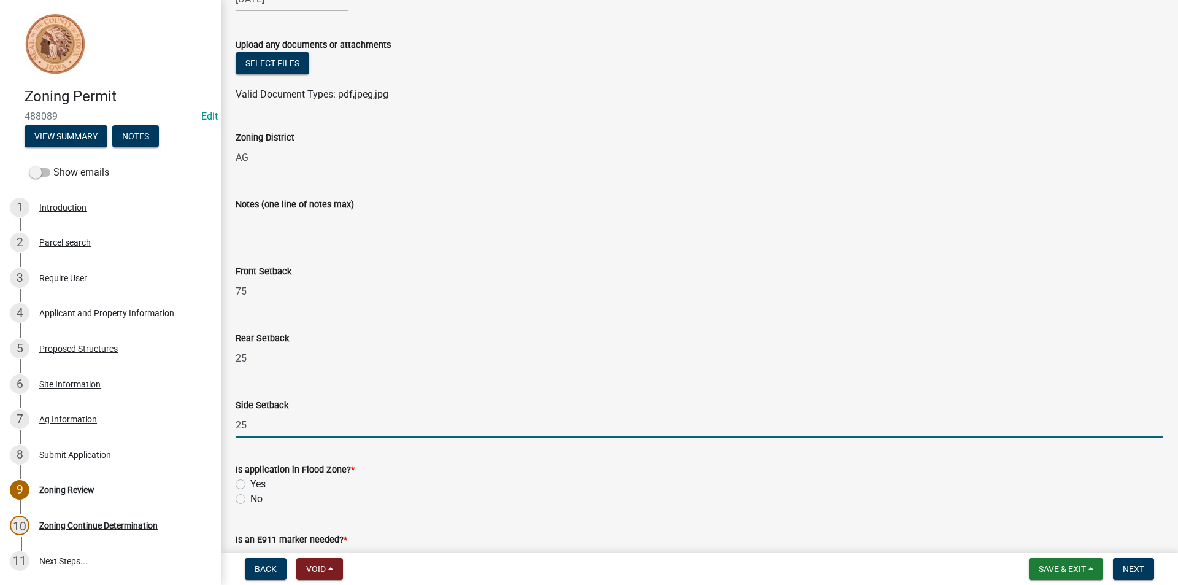
type input "25"
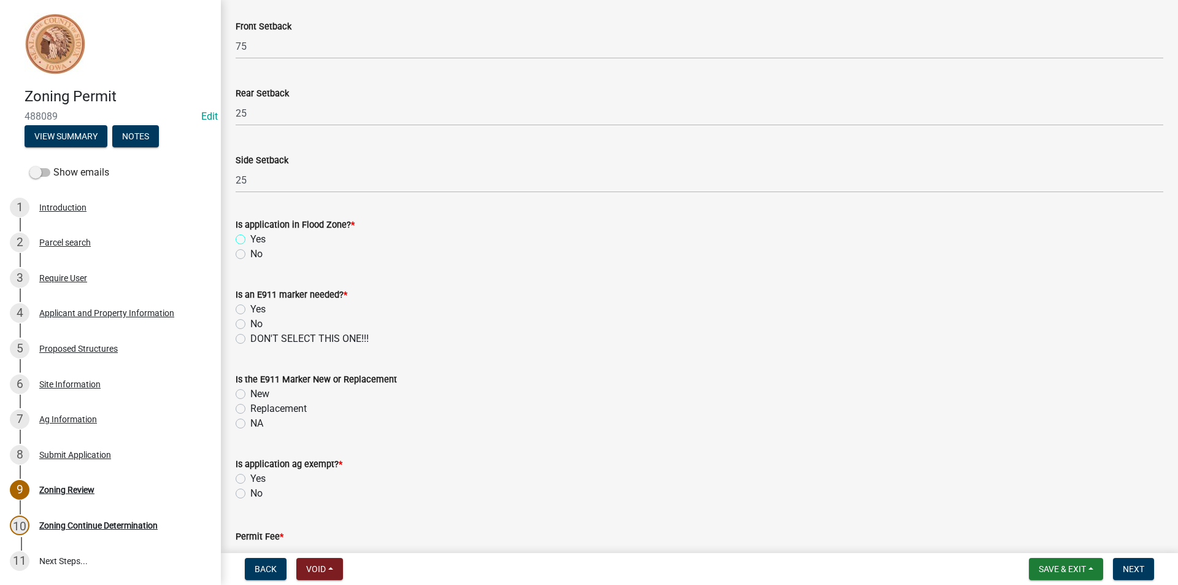
scroll to position [429, 0]
click at [250, 252] on label "No" at bounding box center [256, 253] width 12 height 15
click at [250, 252] on input "No" at bounding box center [254, 250] width 8 height 8
radio input "true"
click at [250, 323] on label "No" at bounding box center [256, 323] width 12 height 15
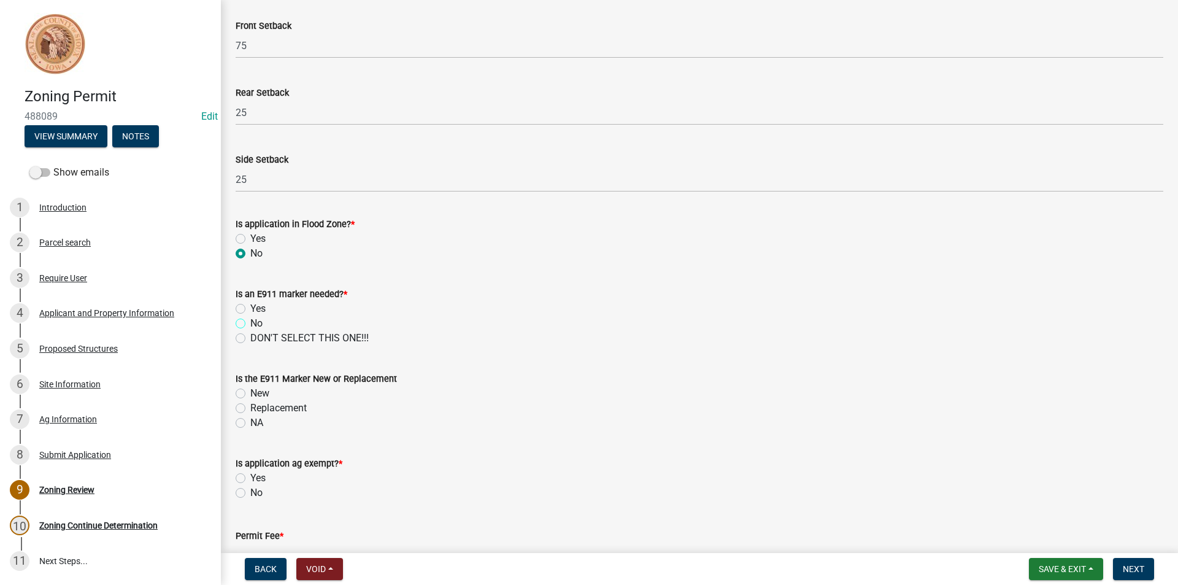
click at [250, 323] on input "No" at bounding box center [254, 320] width 8 height 8
radio input "true"
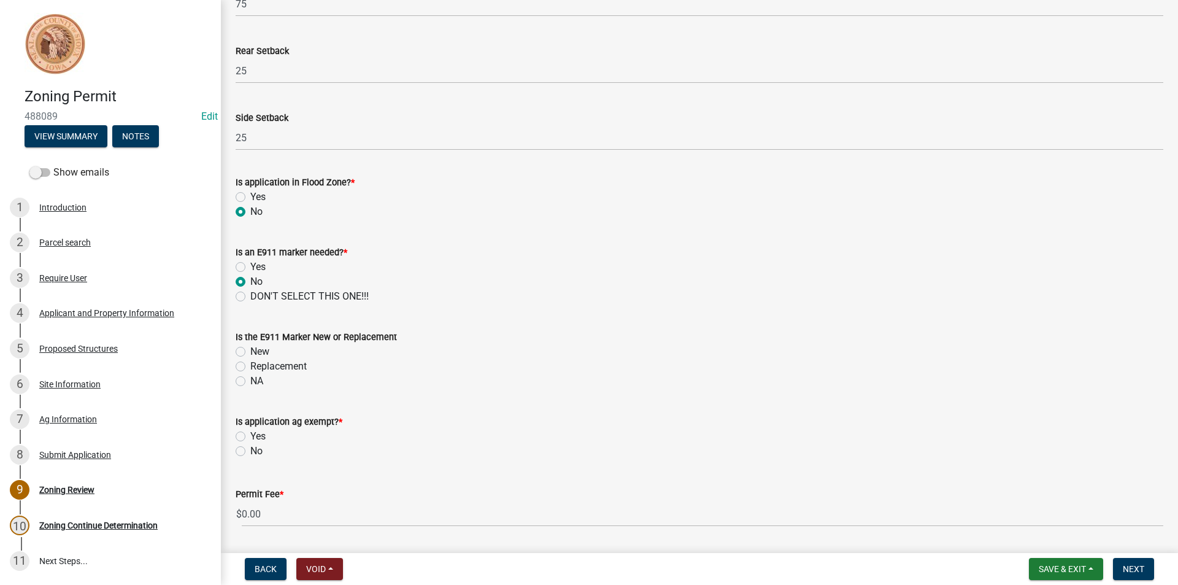
scroll to position [509, 0]
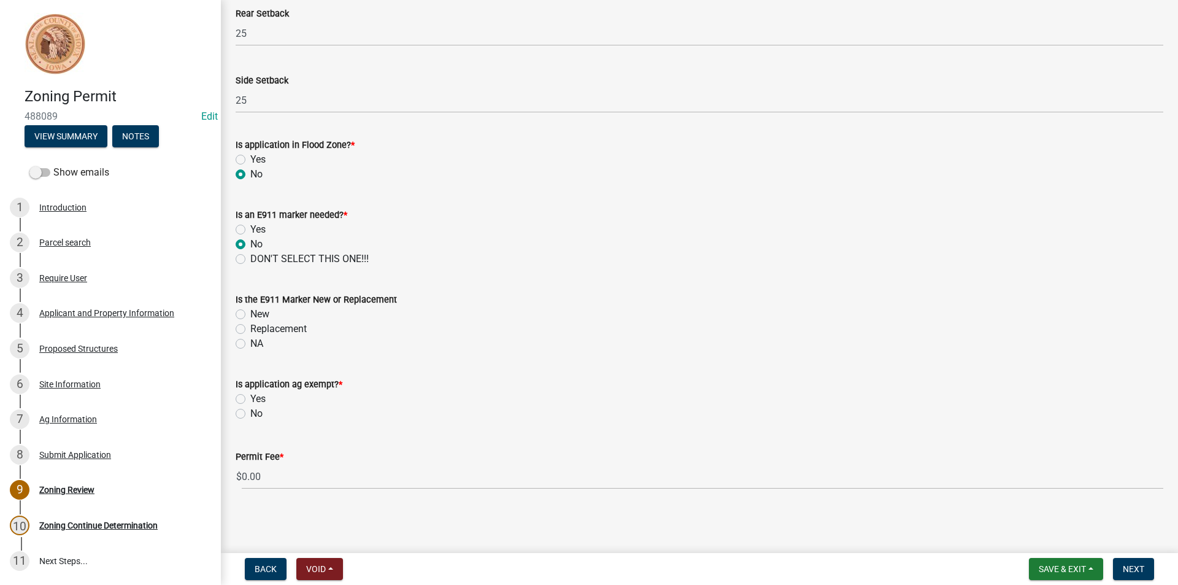
click at [250, 341] on label "NA" at bounding box center [256, 343] width 13 height 15
click at [250, 341] on input "NA" at bounding box center [254, 340] width 8 height 8
radio input "true"
click at [250, 398] on label "Yes" at bounding box center [257, 398] width 15 height 15
click at [250, 398] on input "Yes" at bounding box center [254, 395] width 8 height 8
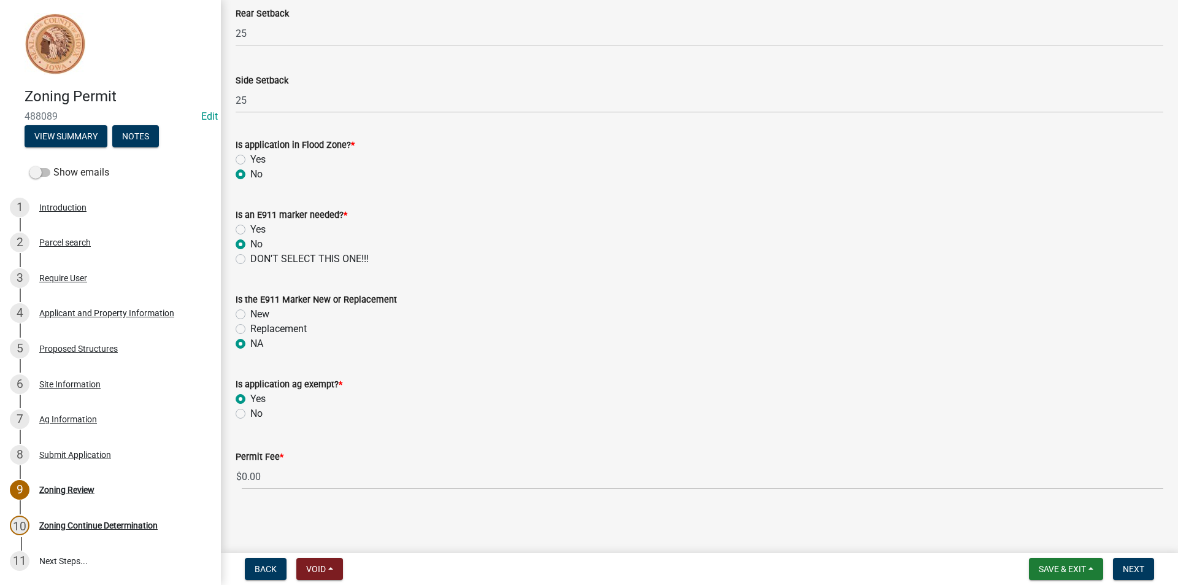
radio input "true"
click at [1144, 568] on span "Next" at bounding box center [1133, 569] width 21 height 10
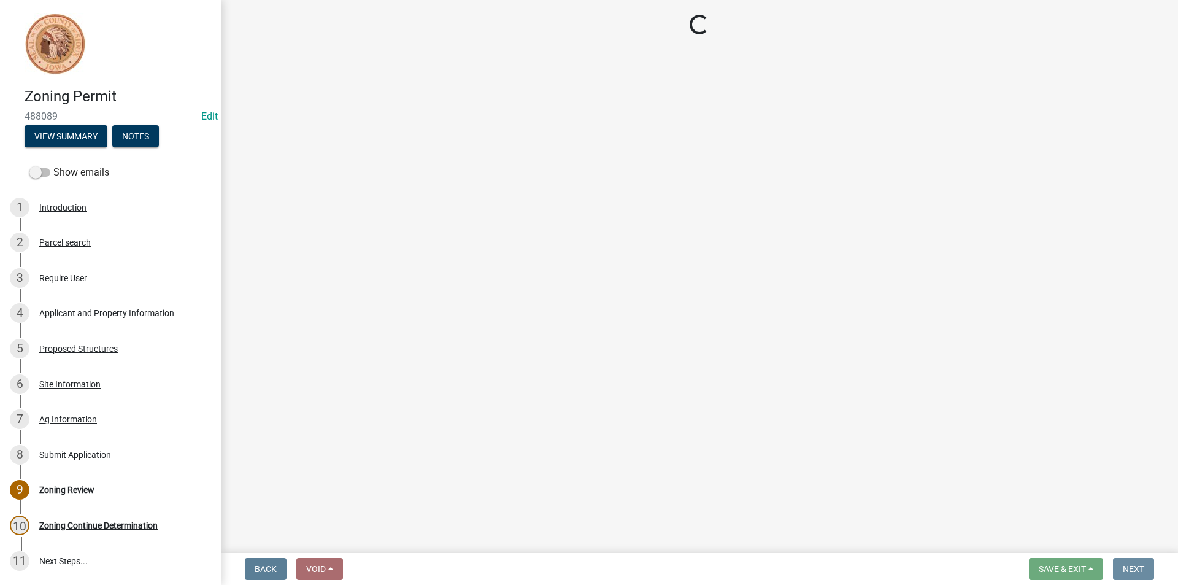
scroll to position [0, 0]
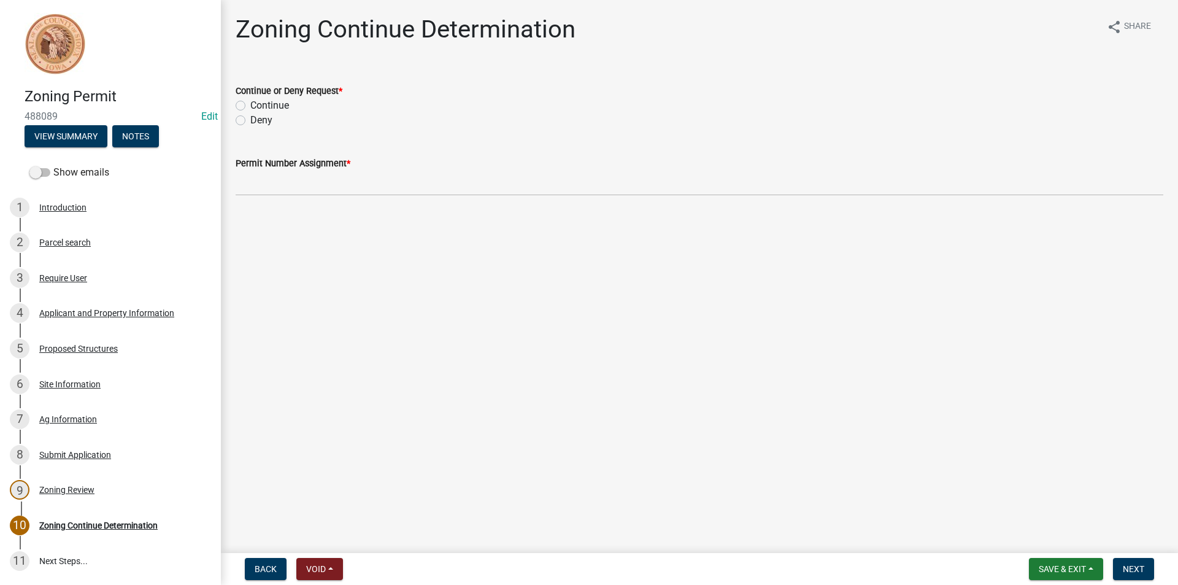
click at [250, 106] on label "Continue" at bounding box center [269, 105] width 39 height 15
click at [250, 106] on input "Continue" at bounding box center [254, 102] width 8 height 8
radio input "true"
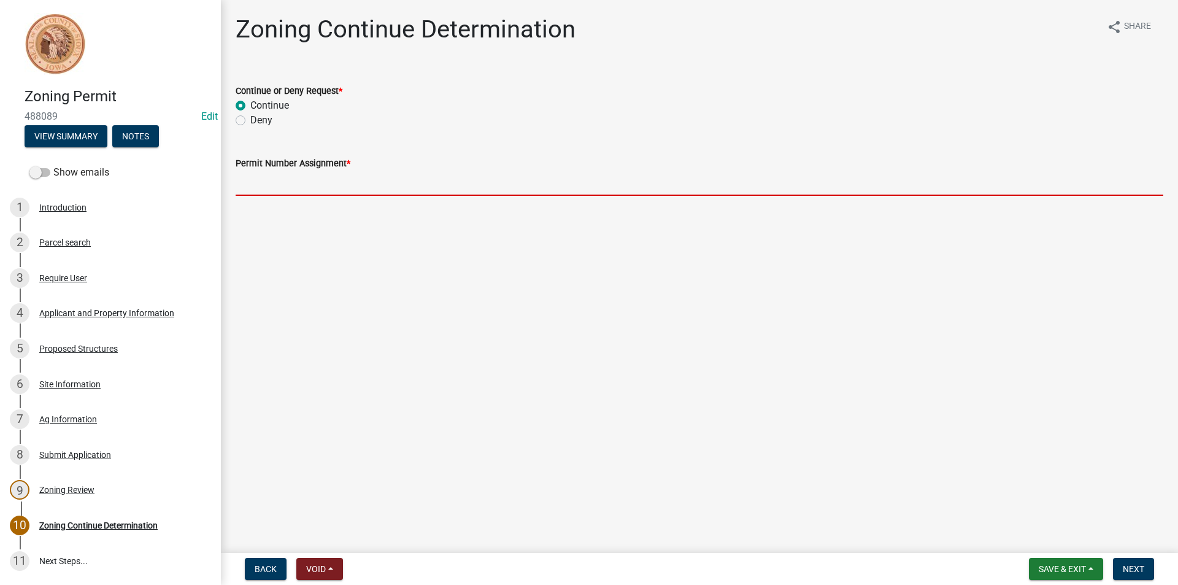
click at [297, 188] on input "Permit Number Assignment *" at bounding box center [700, 183] width 928 height 25
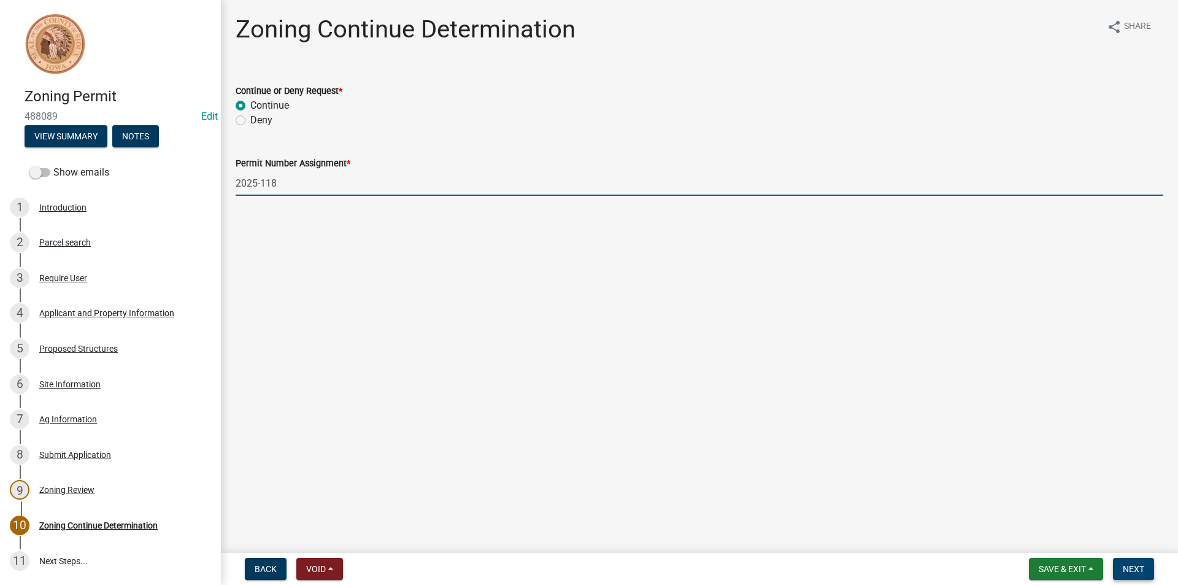
type input "2025-118"
click at [1137, 564] on span "Next" at bounding box center [1133, 569] width 21 height 10
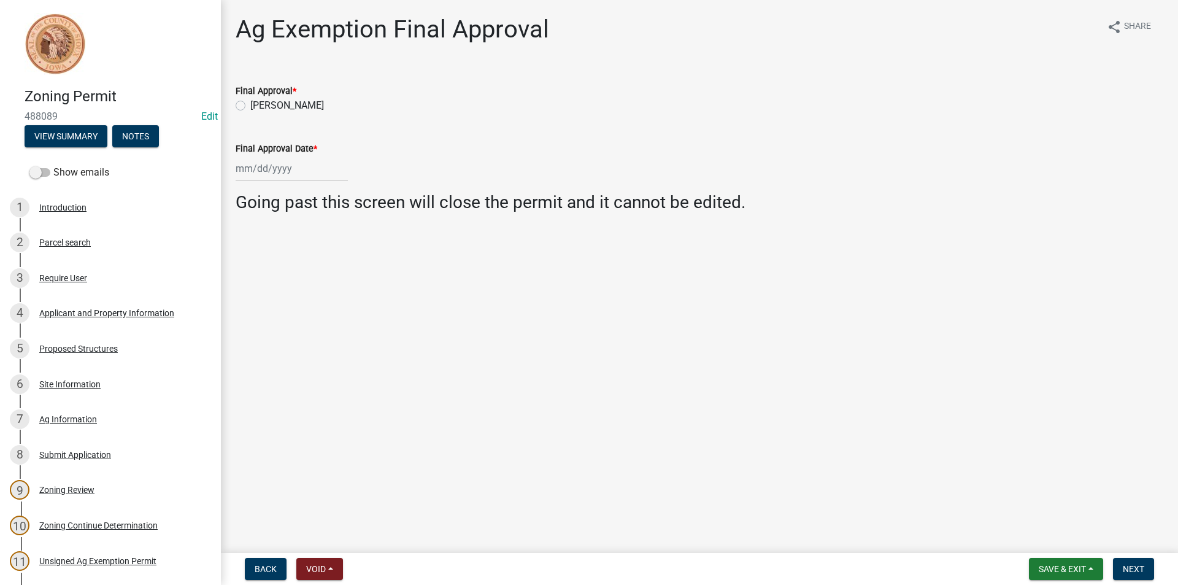
click at [112, 306] on div "4 Applicant and Property Information" at bounding box center [105, 313] width 191 height 20
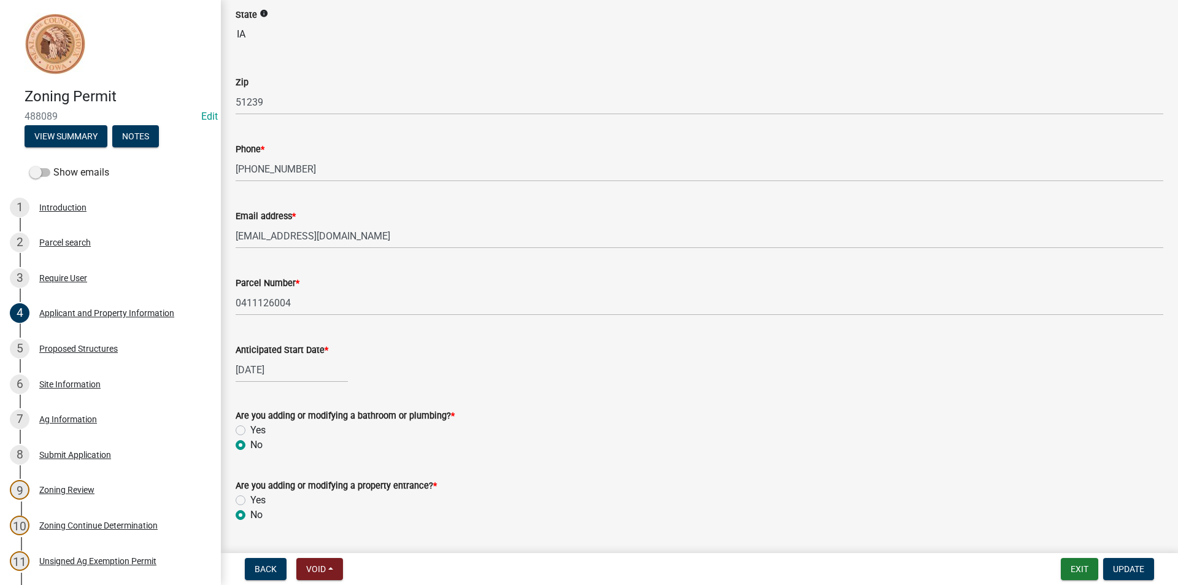
scroll to position [480, 0]
